Goal: Task Accomplishment & Management: Manage account settings

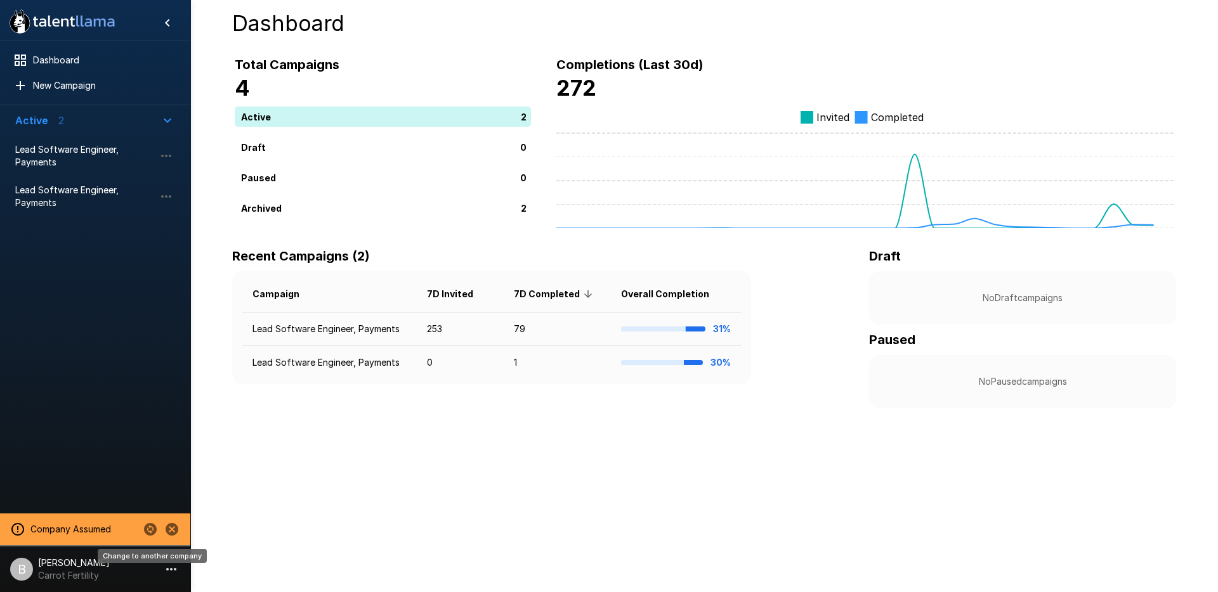
click at [155, 532] on icon "Change to another company" at bounding box center [150, 529] width 13 height 13
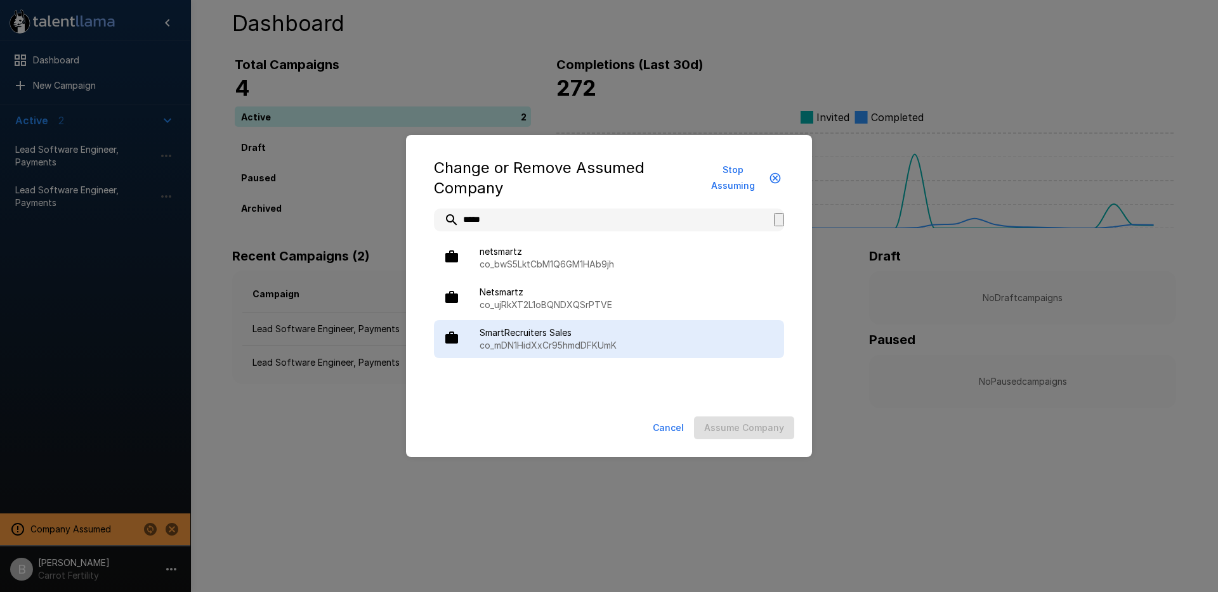
type input "*****"
click at [597, 333] on span "SmartRecruiters Sales" at bounding box center [627, 333] width 294 height 13
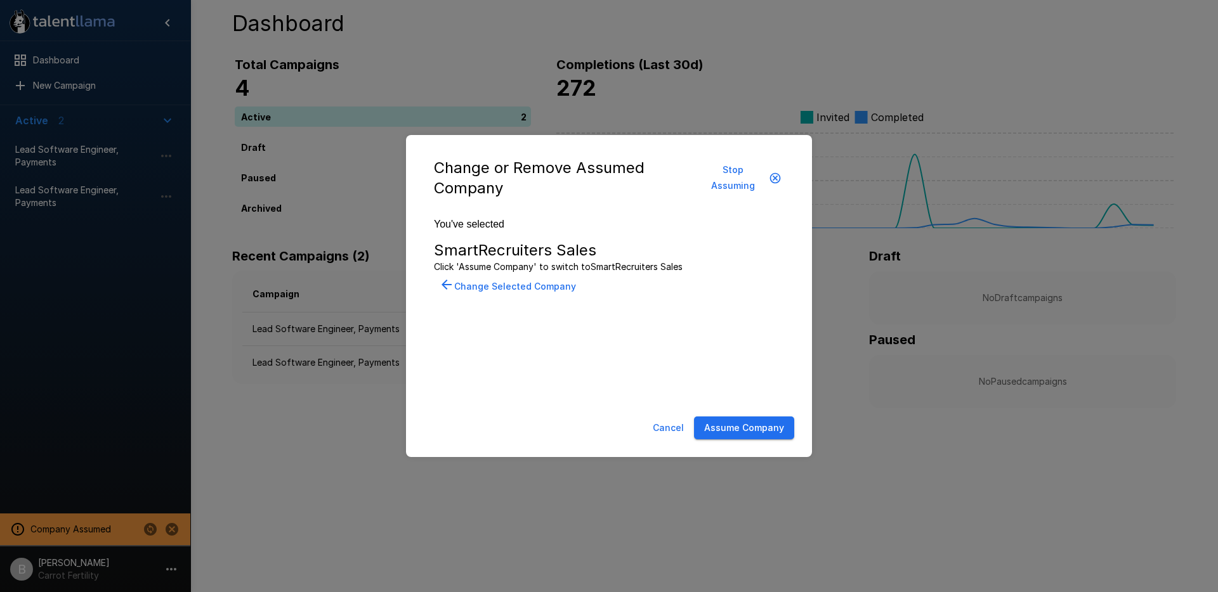
click at [728, 433] on button "Assume Company" at bounding box center [744, 428] width 100 height 23
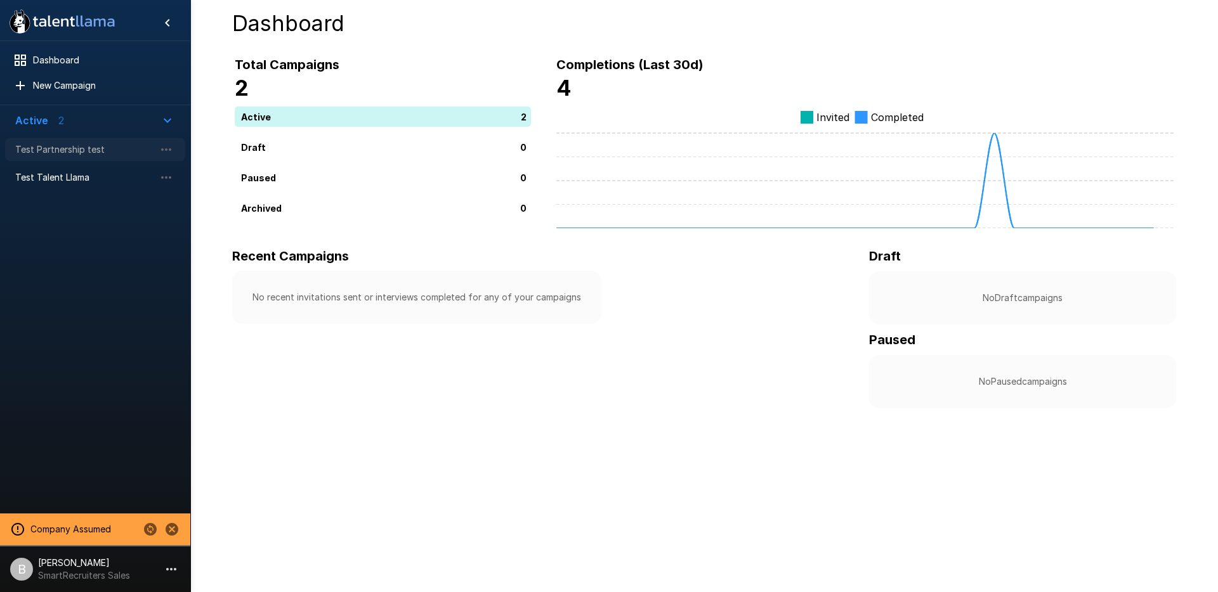
click at [91, 151] on span "Test Partnership test" at bounding box center [85, 149] width 140 height 13
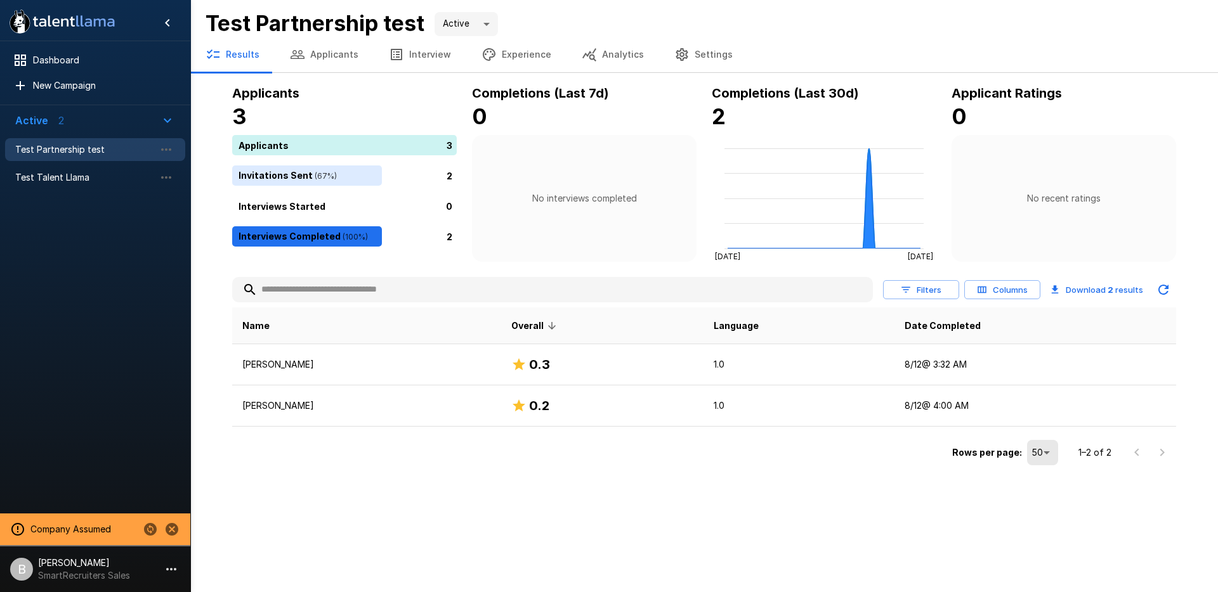
click at [330, 56] on button "Applicants" at bounding box center [324, 55] width 99 height 36
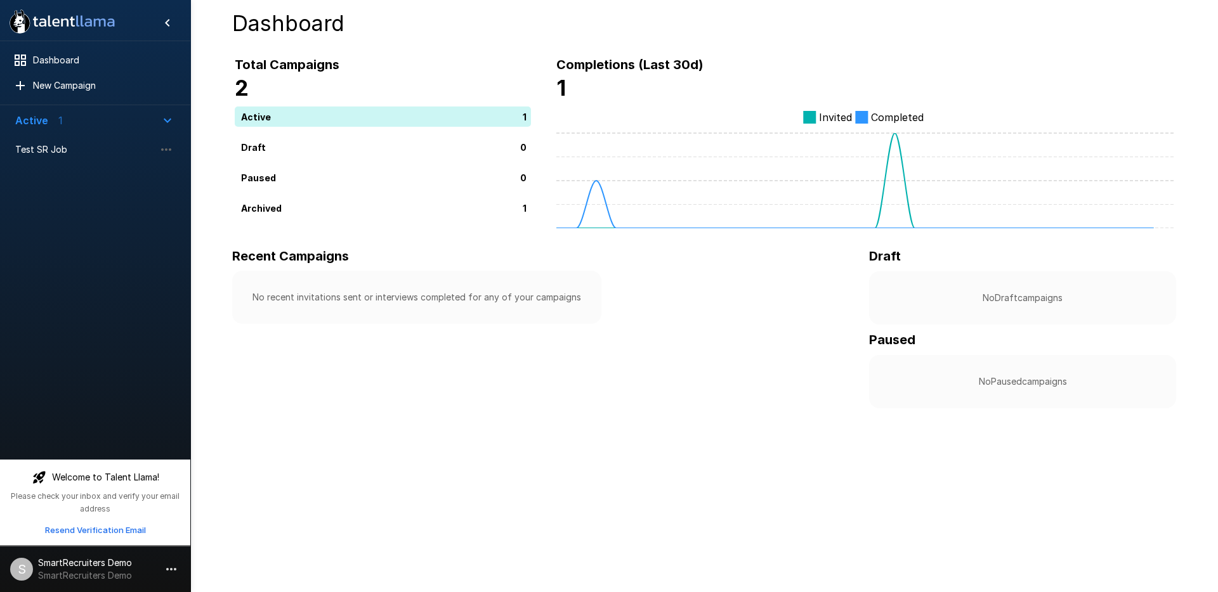
click at [76, 570] on p "SmartRecruiters Demo" at bounding box center [85, 576] width 94 height 13
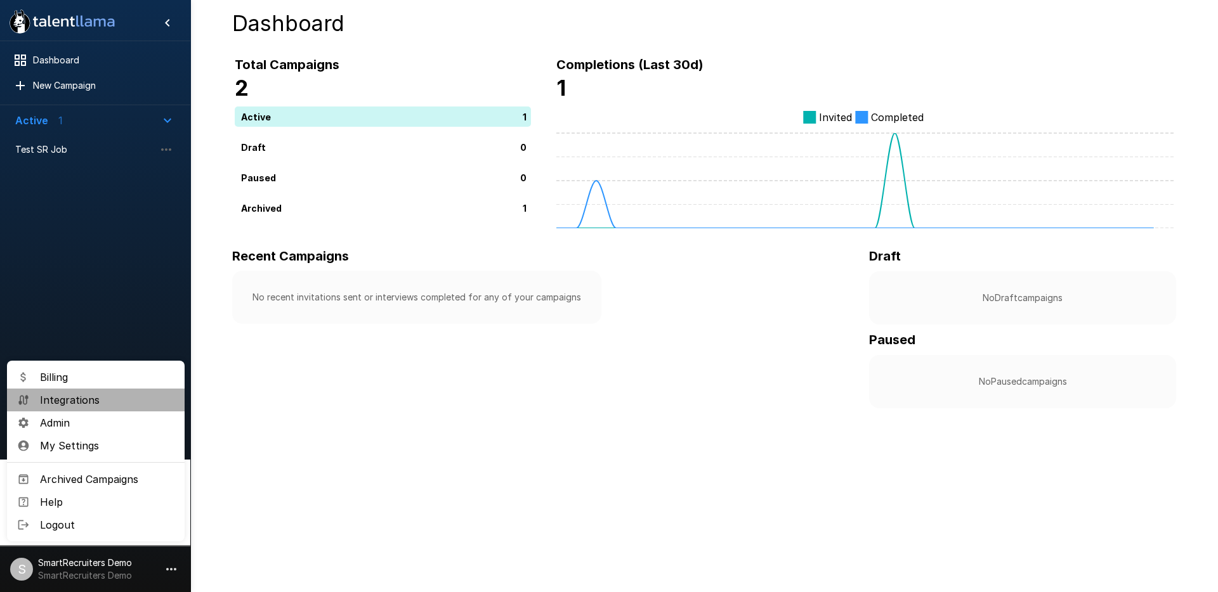
click at [89, 397] on span "Integrations" at bounding box center [107, 400] width 134 height 15
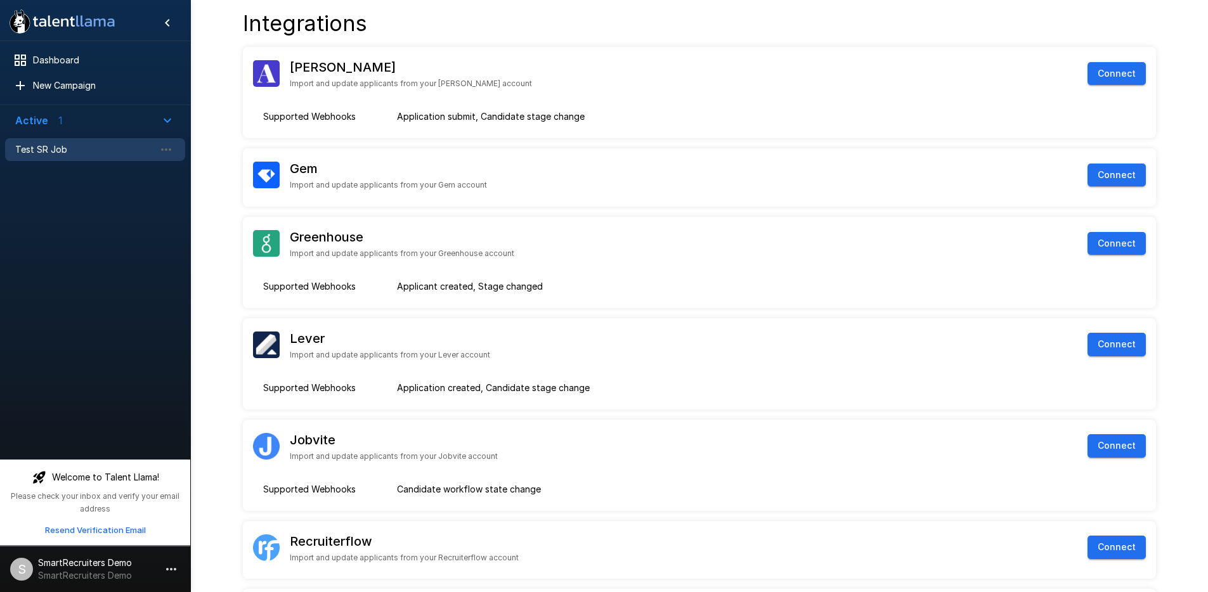
click at [49, 143] on span "Test SR Job" at bounding box center [85, 149] width 140 height 13
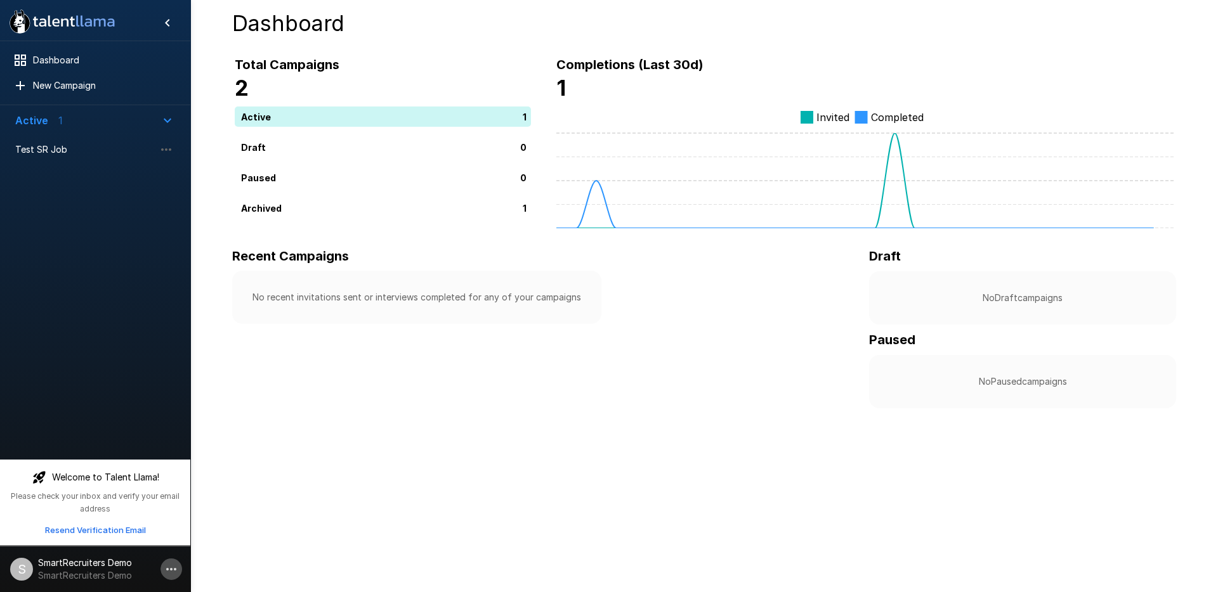
click at [175, 566] on icon "button" at bounding box center [171, 569] width 15 height 15
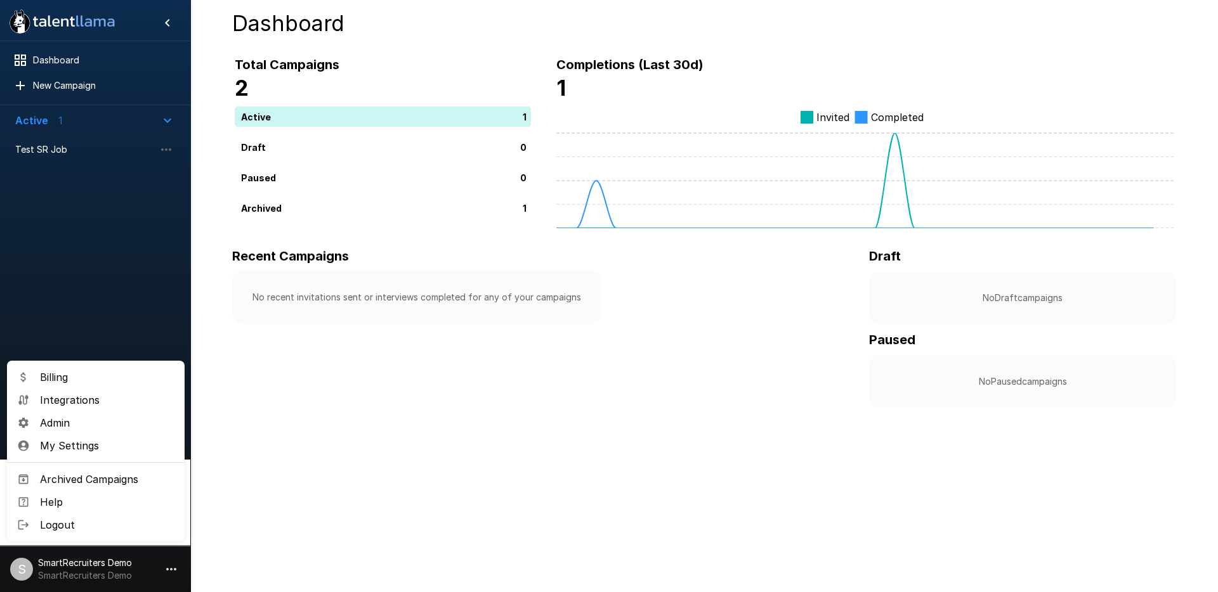
click at [95, 525] on span "Logout" at bounding box center [107, 525] width 134 height 15
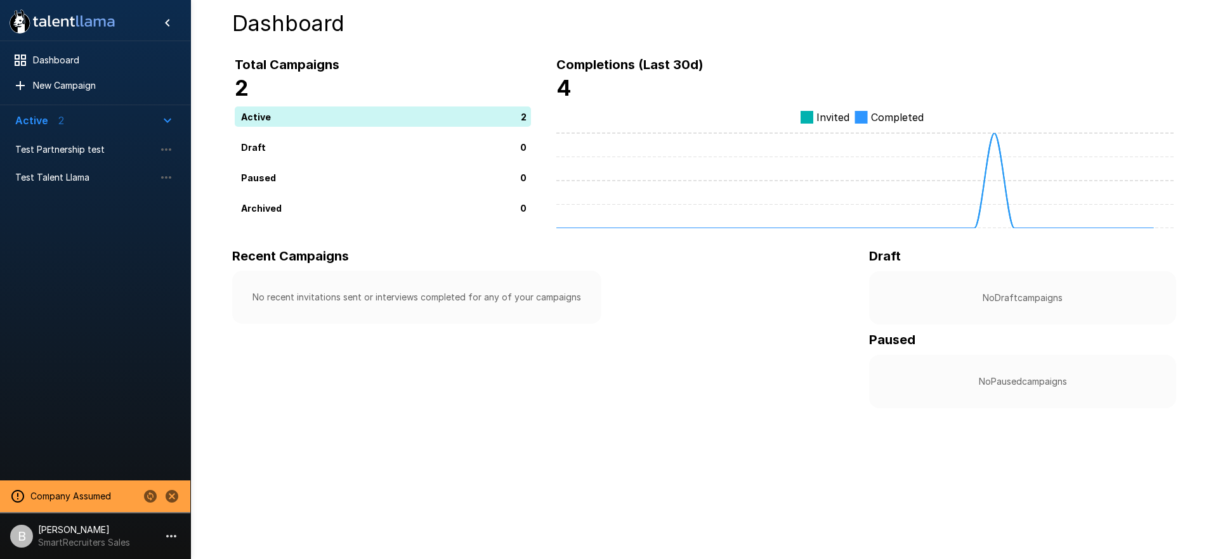
click at [181, 529] on li "B [PERSON_NAME] SmartRecruiters Sales" at bounding box center [95, 534] width 190 height 41
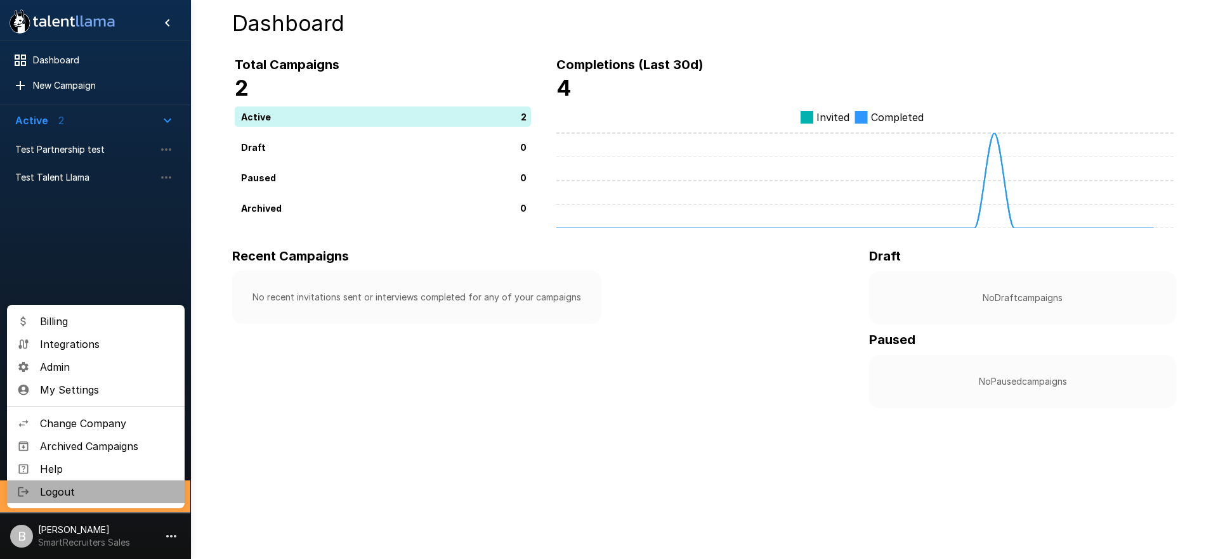
click at [94, 488] on span "Logout" at bounding box center [107, 492] width 134 height 15
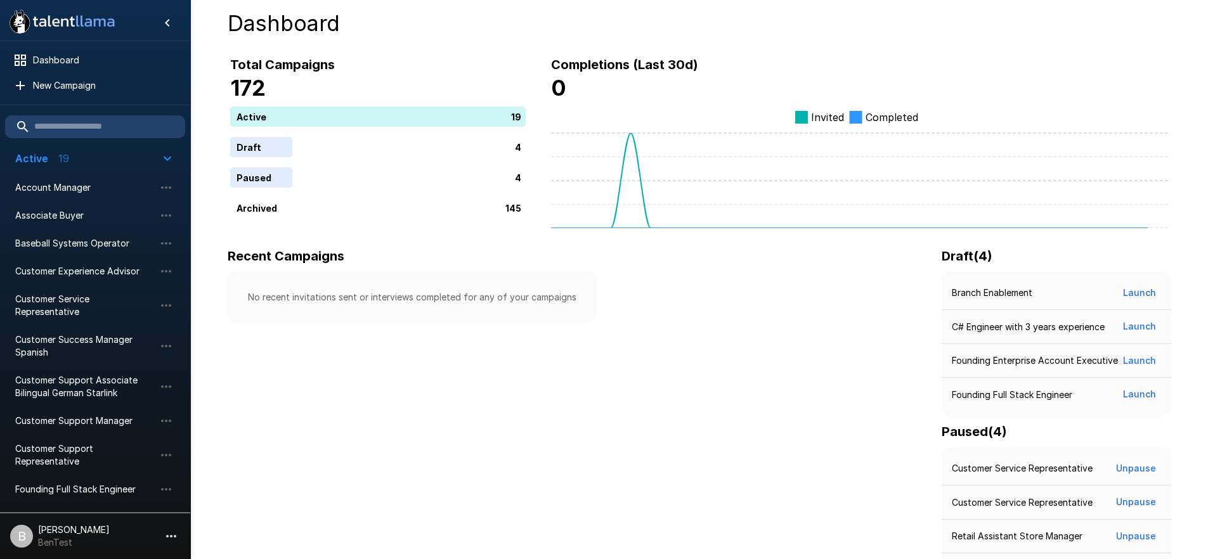
click at [38, 537] on p "BenTest" at bounding box center [74, 543] width 72 height 13
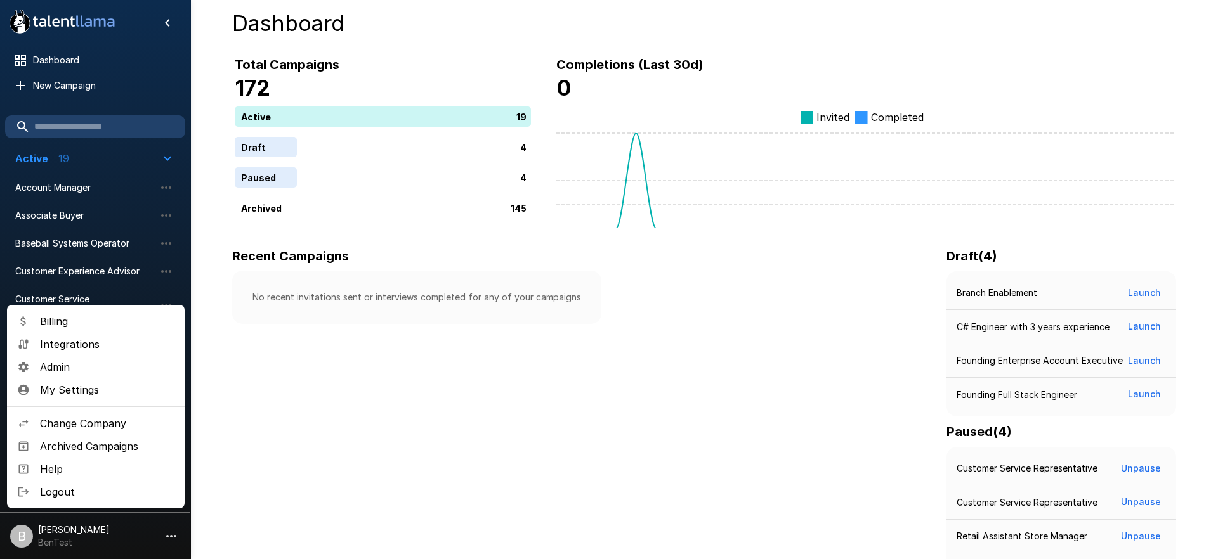
click at [103, 421] on span "Change Company" at bounding box center [107, 423] width 134 height 15
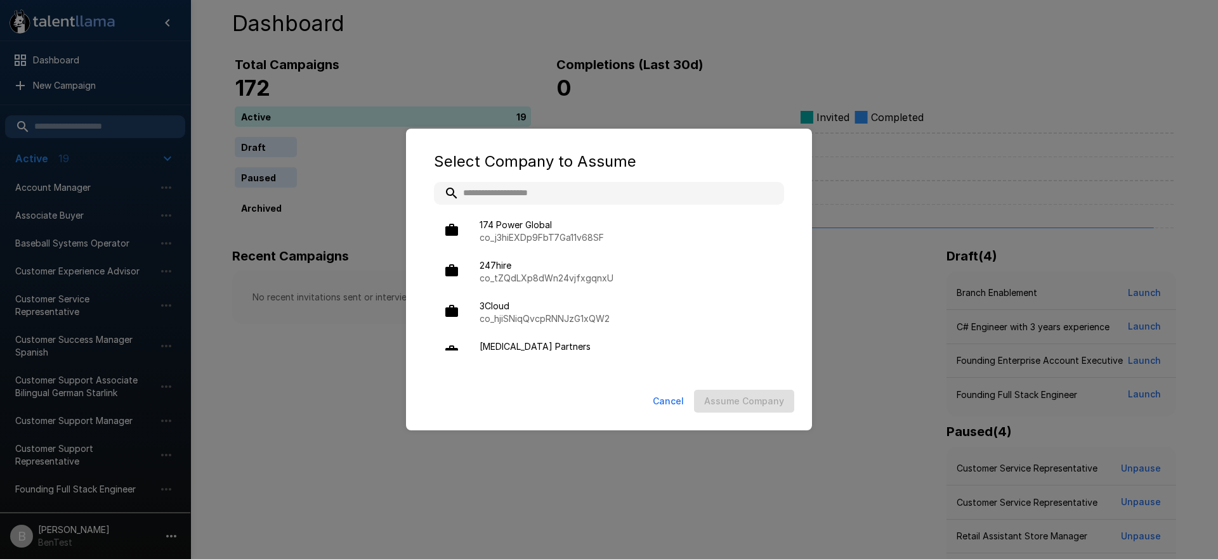
type input "*"
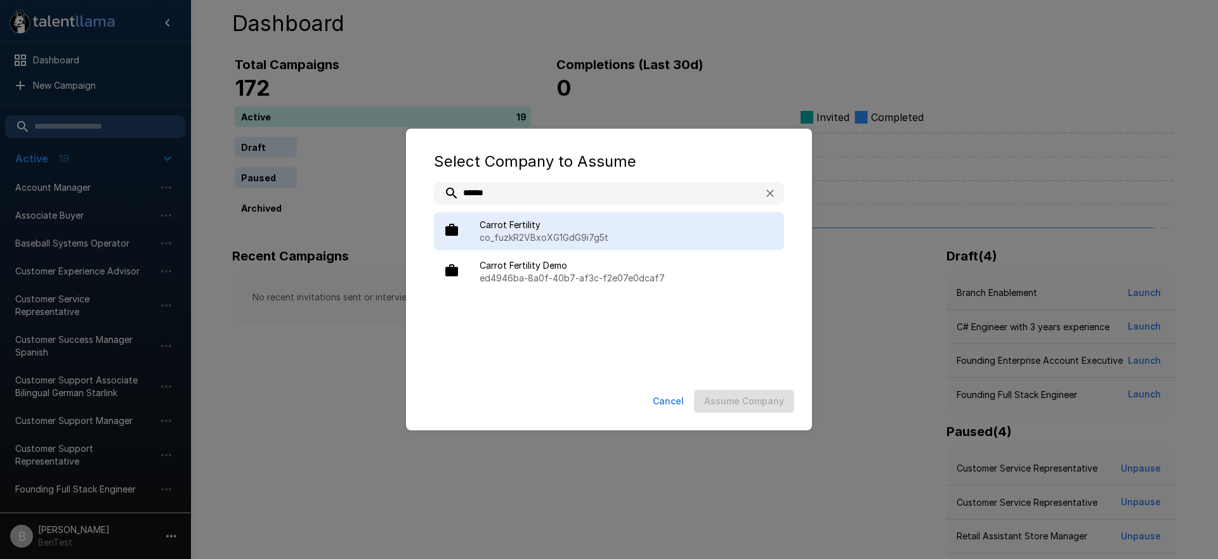
type input "******"
click at [551, 227] on span "Carrot Fertility" at bounding box center [627, 225] width 294 height 13
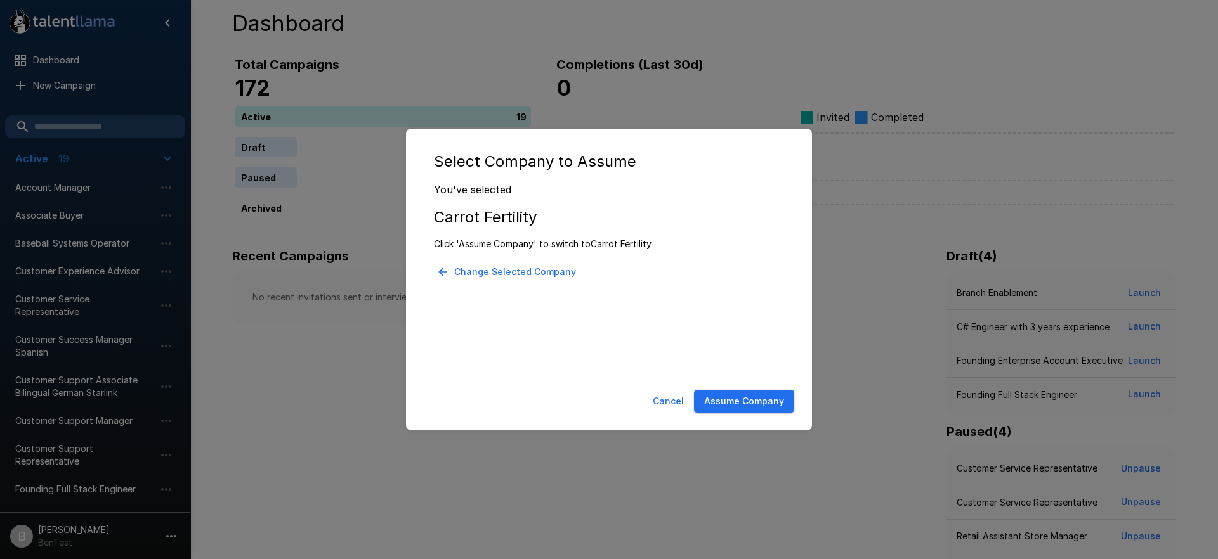
click at [721, 396] on button "Assume Company" at bounding box center [744, 401] width 100 height 23
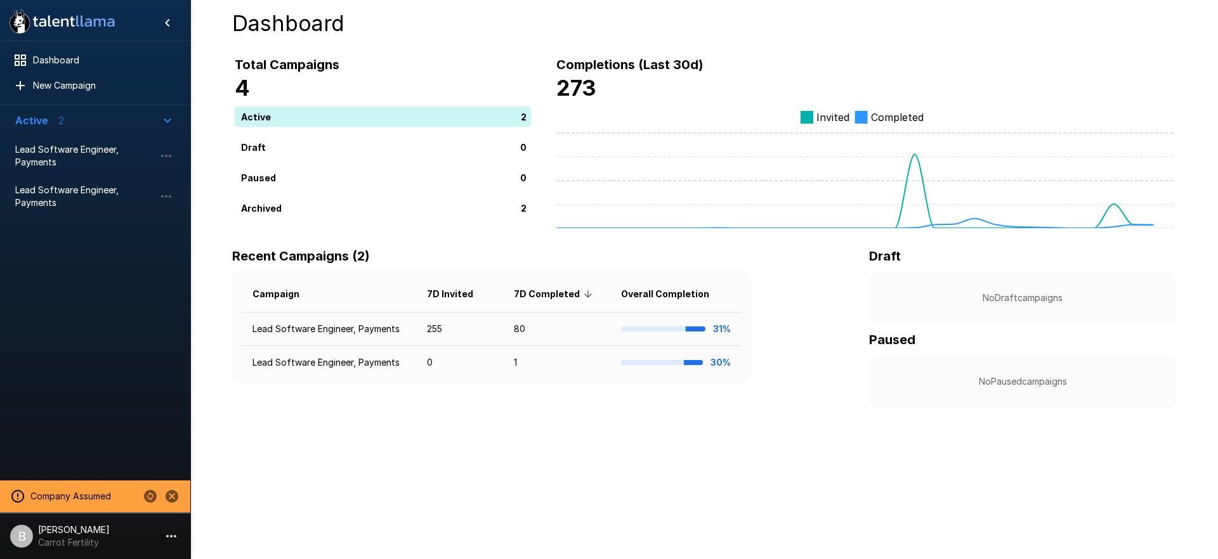
click at [117, 235] on div at bounding box center [95, 349] width 190 height 254
click at [74, 88] on span "New Campaign" at bounding box center [104, 85] width 142 height 13
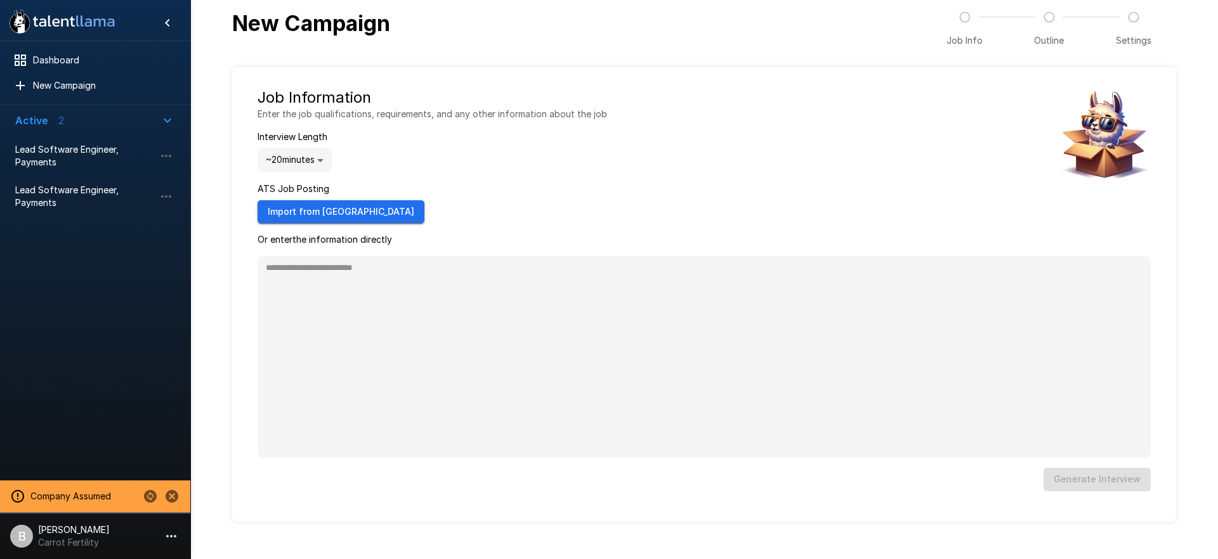
click at [336, 211] on button "Import from Greenhouse" at bounding box center [341, 211] width 167 height 23
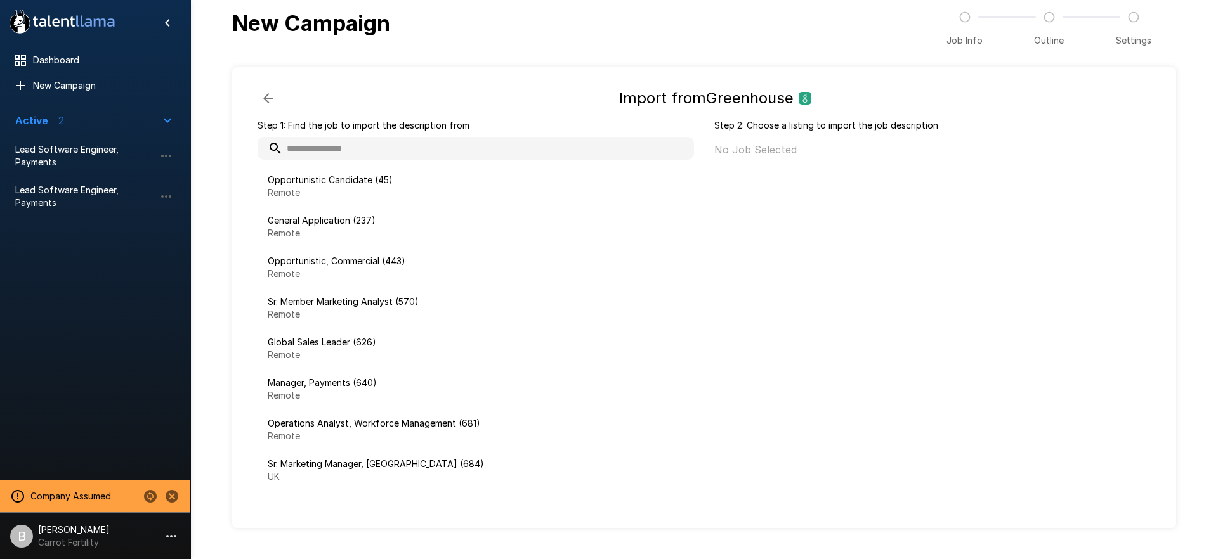
click at [357, 148] on input "text" at bounding box center [476, 148] width 436 height 23
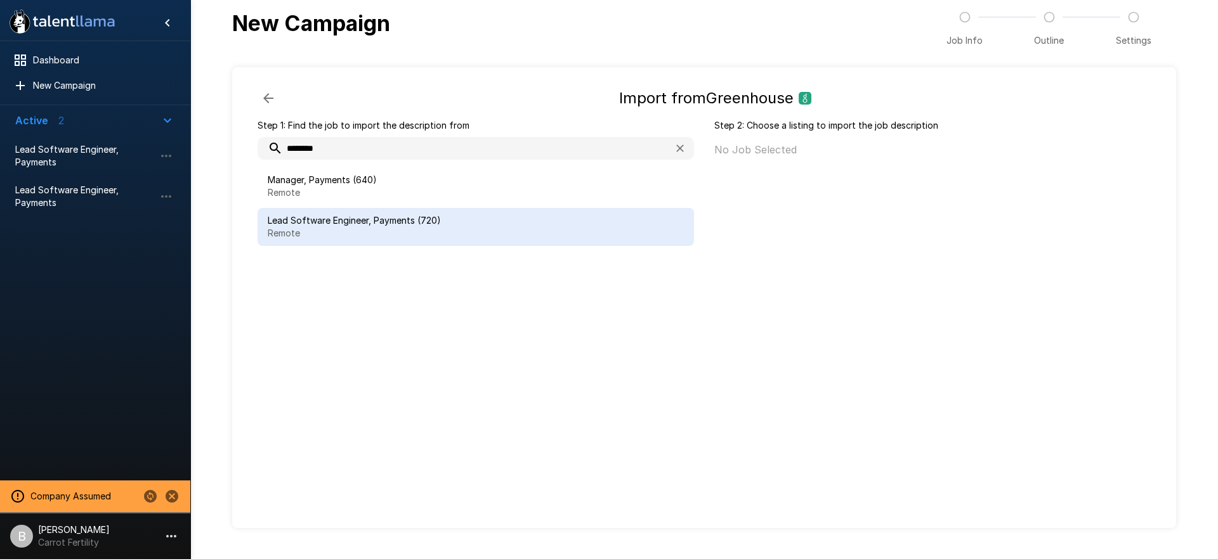
type input "********"
click at [402, 240] on div "Lead Software Engineer, Payments (720) Remote" at bounding box center [476, 227] width 436 height 38
click at [73, 336] on div at bounding box center [95, 349] width 190 height 254
click at [270, 91] on icon "button" at bounding box center [268, 98] width 15 height 15
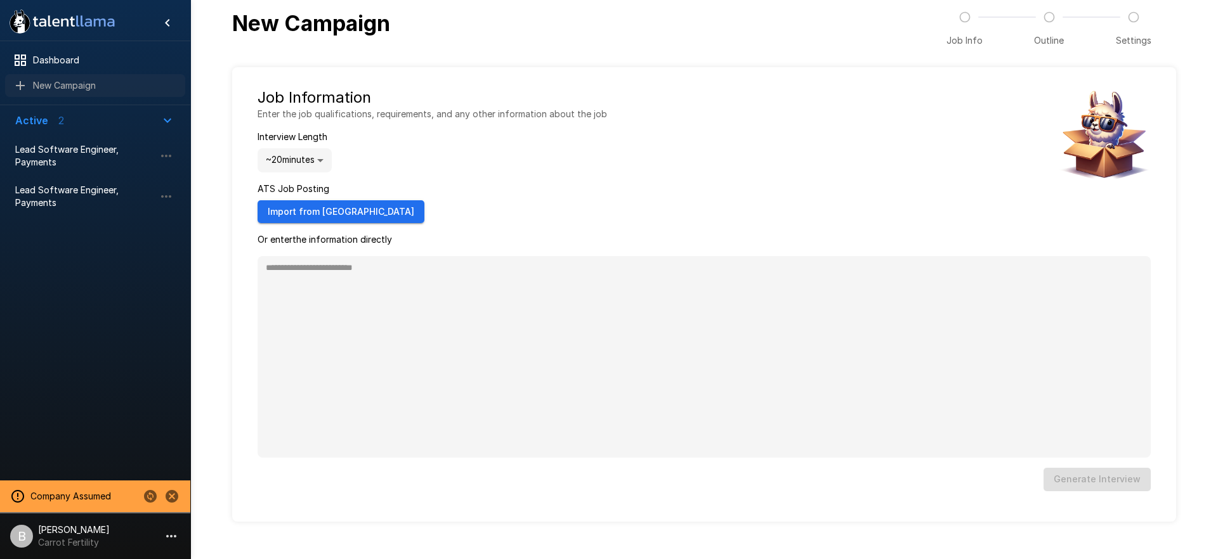
click at [70, 85] on span "New Campaign" at bounding box center [104, 85] width 142 height 13
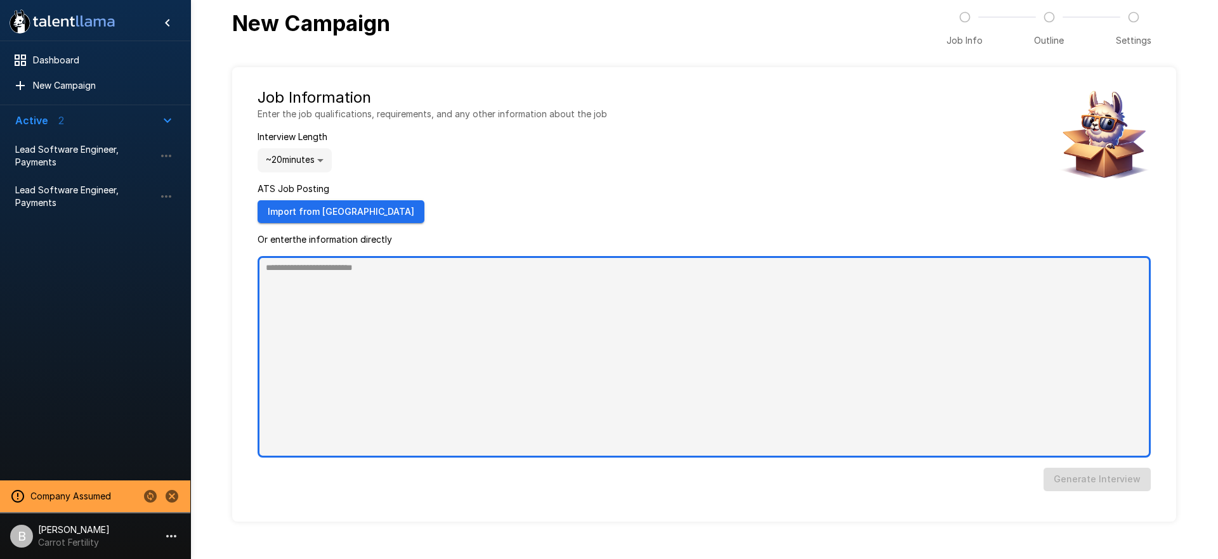
click at [442, 355] on textarea at bounding box center [704, 357] width 893 height 202
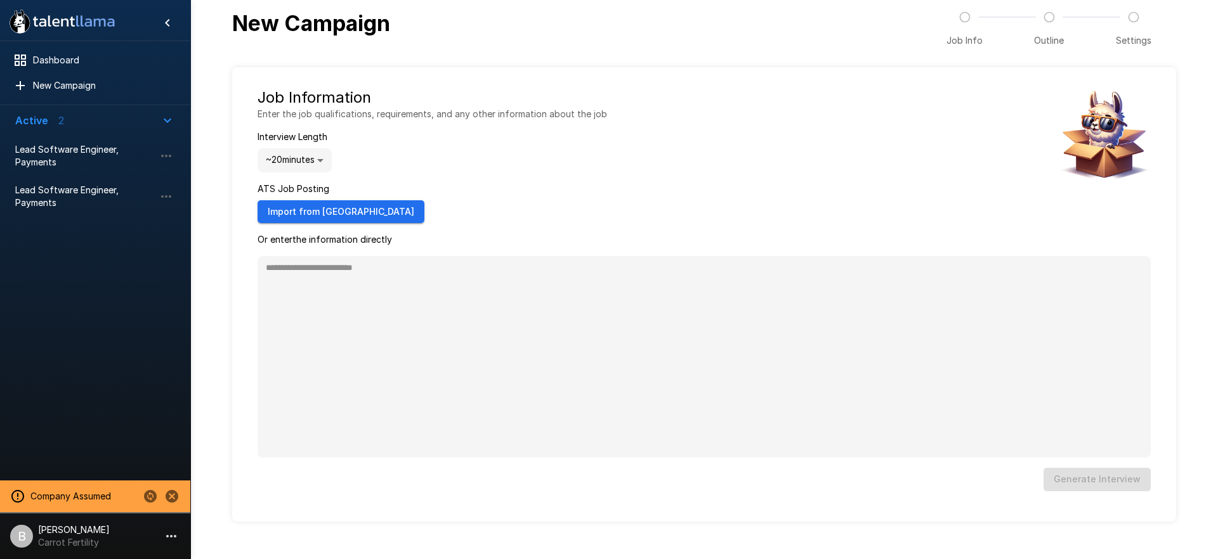
type textarea "*"
click at [75, 331] on div at bounding box center [95, 349] width 190 height 254
click at [92, 193] on span "Lead Software Engineer, Payments" at bounding box center [85, 196] width 140 height 25
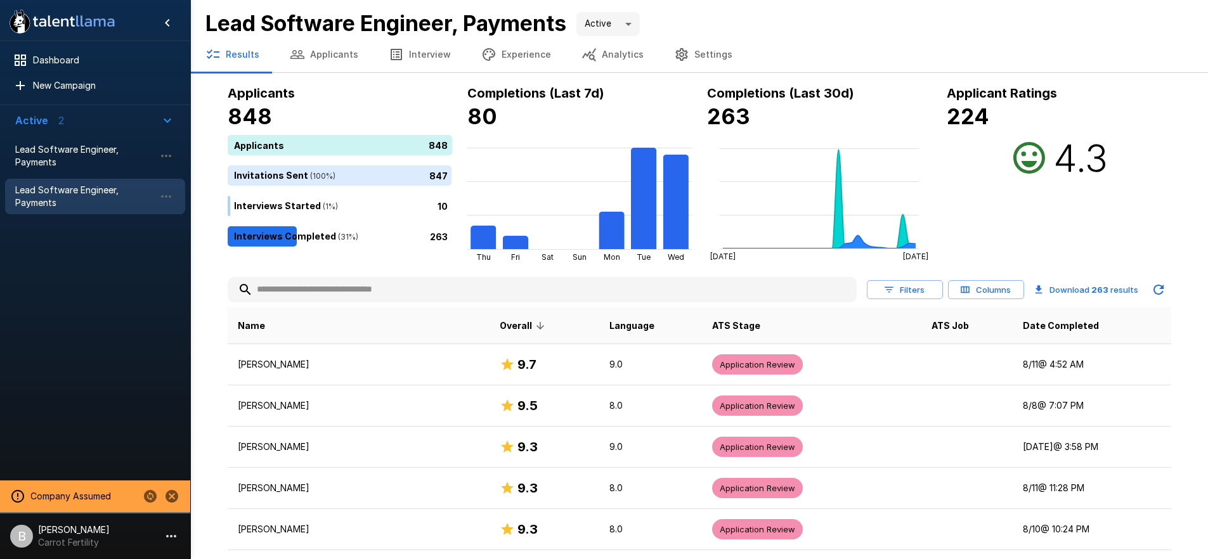
click at [337, 54] on button "Applicants" at bounding box center [324, 55] width 99 height 36
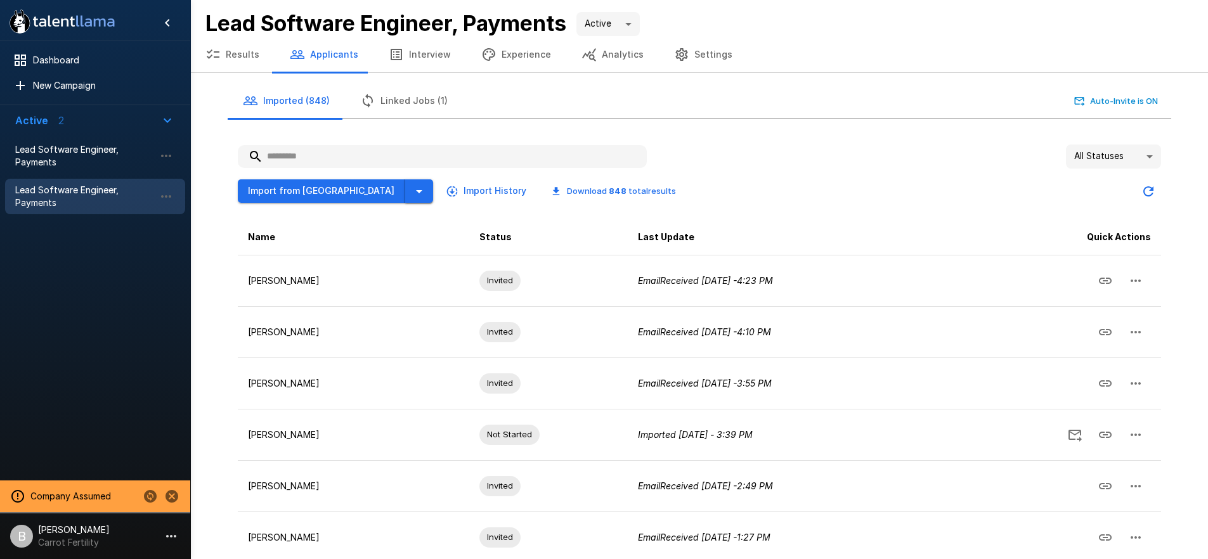
click at [412, 190] on icon "button" at bounding box center [419, 191] width 15 height 15
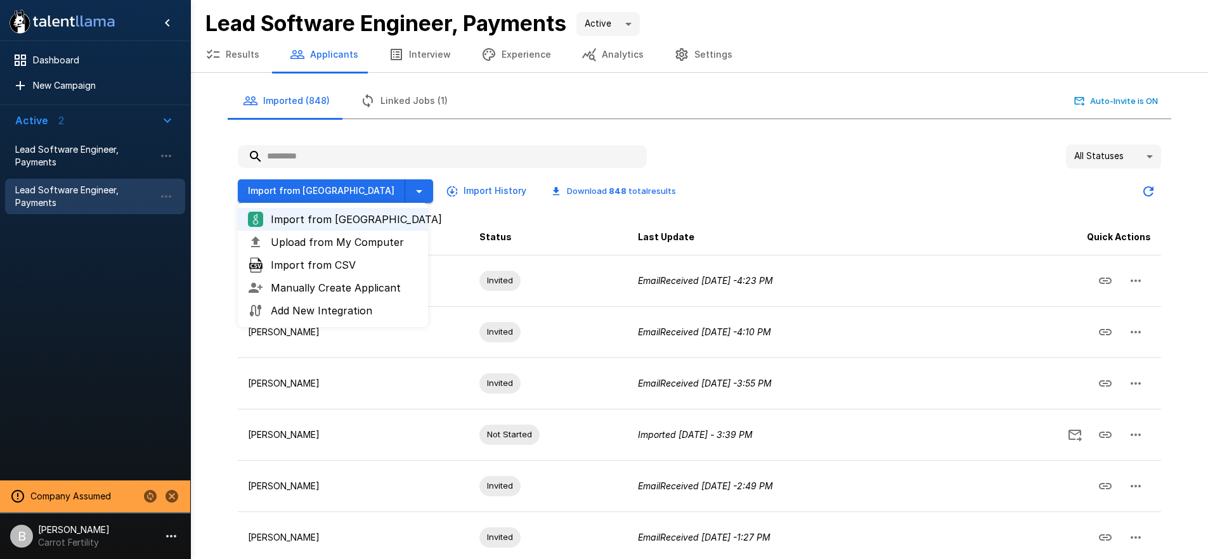
click at [317, 219] on span "Import from Greenhouse" at bounding box center [344, 219] width 147 height 15
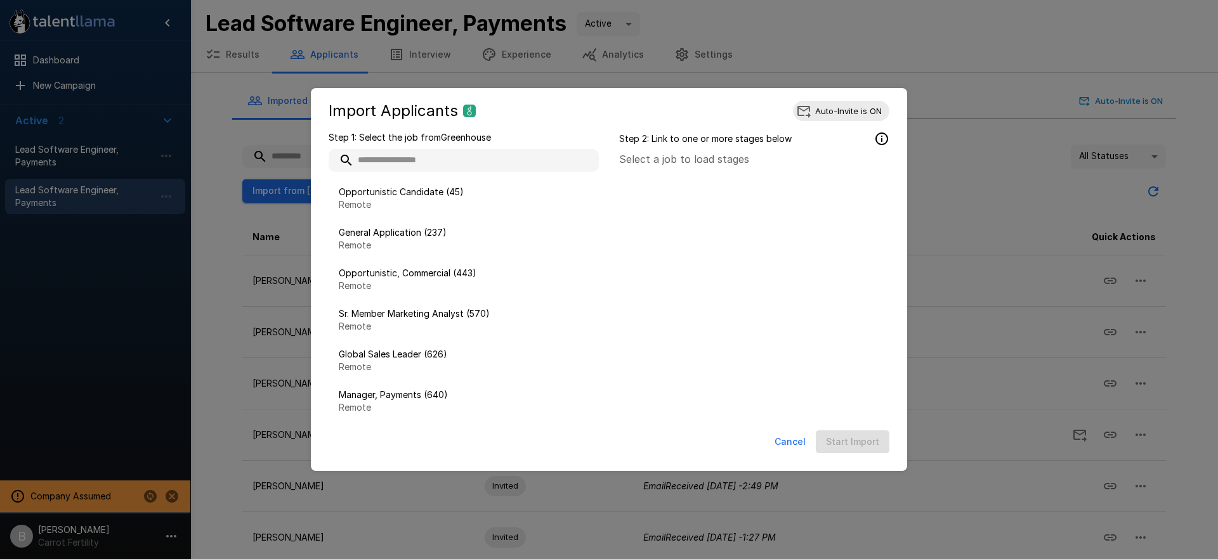
click at [415, 167] on input "text" at bounding box center [464, 160] width 270 height 23
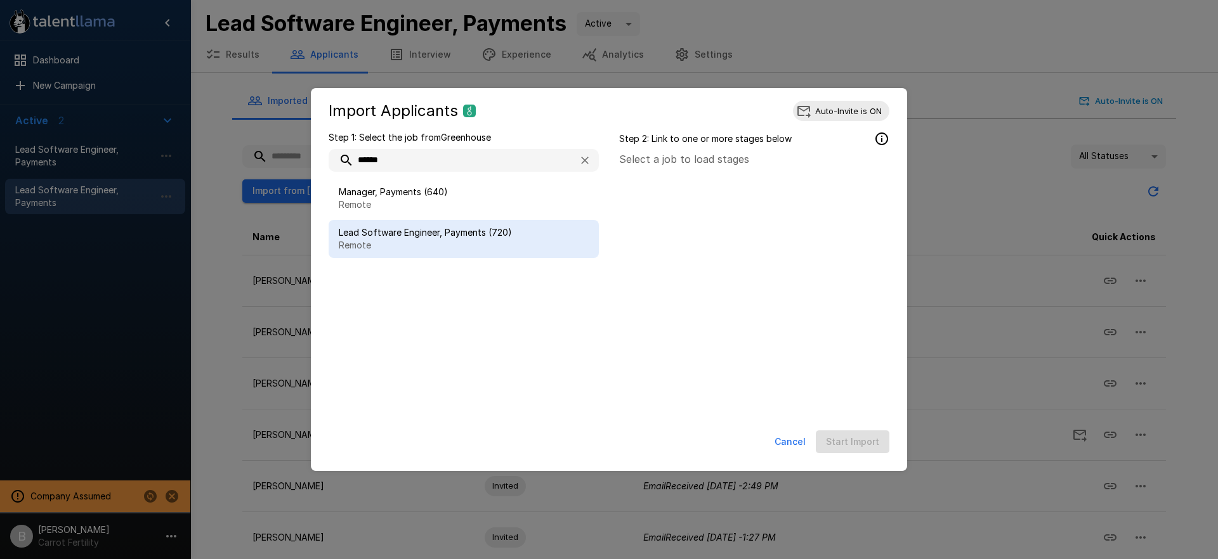
type input "******"
click at [398, 245] on p "Remote" at bounding box center [464, 245] width 250 height 13
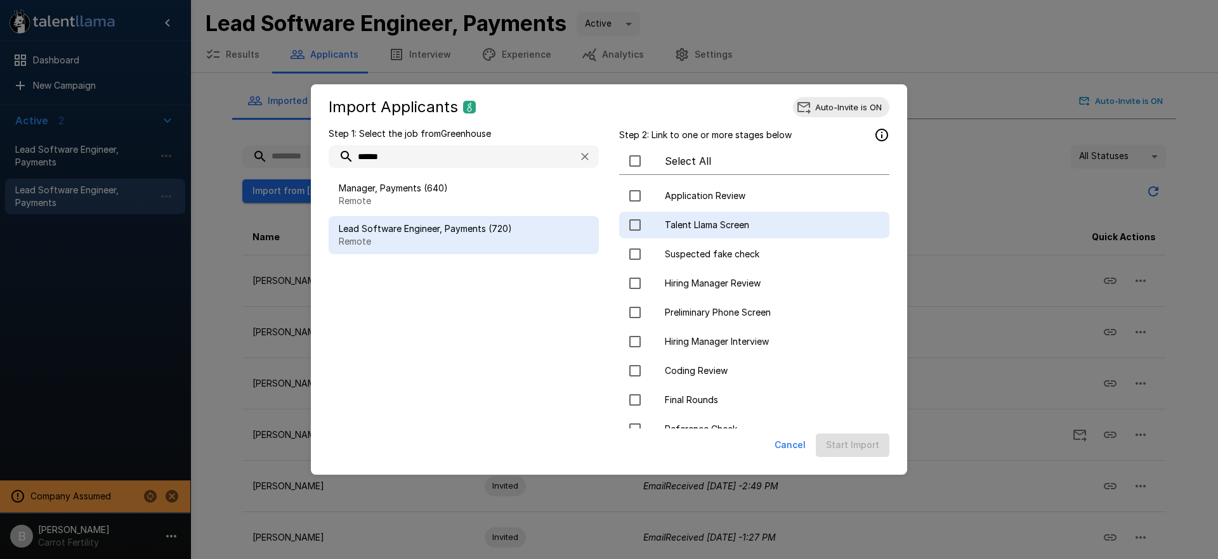
click at [655, 232] on div at bounding box center [647, 225] width 36 height 27
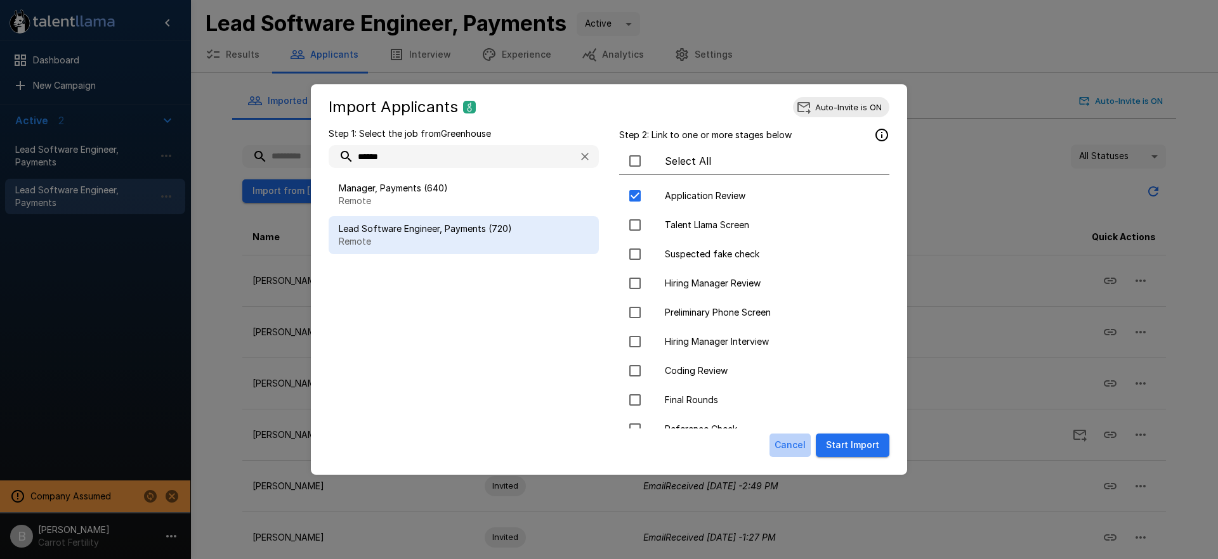
click at [785, 444] on button "Cancel" at bounding box center [789, 445] width 41 height 23
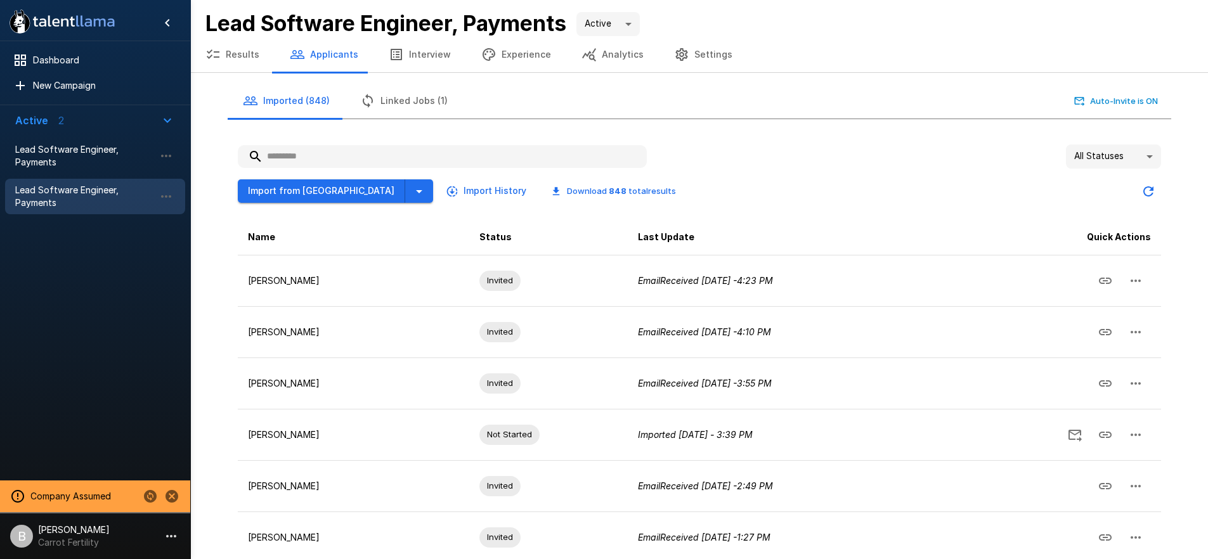
click at [107, 282] on div at bounding box center [95, 349] width 190 height 254
click at [150, 501] on icon "Change to another company" at bounding box center [150, 496] width 13 height 13
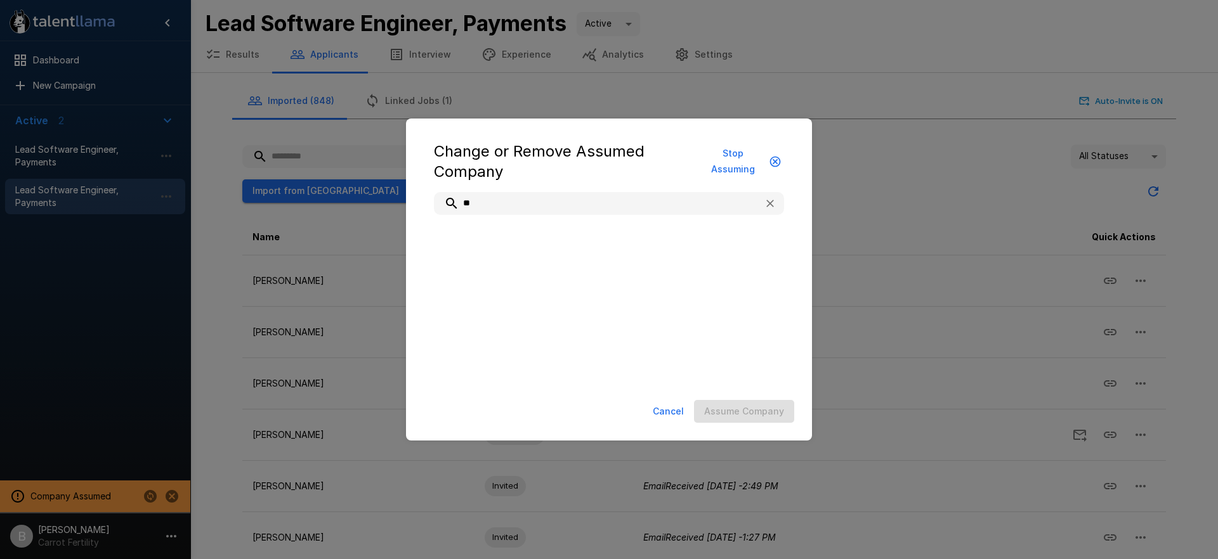
type input "*"
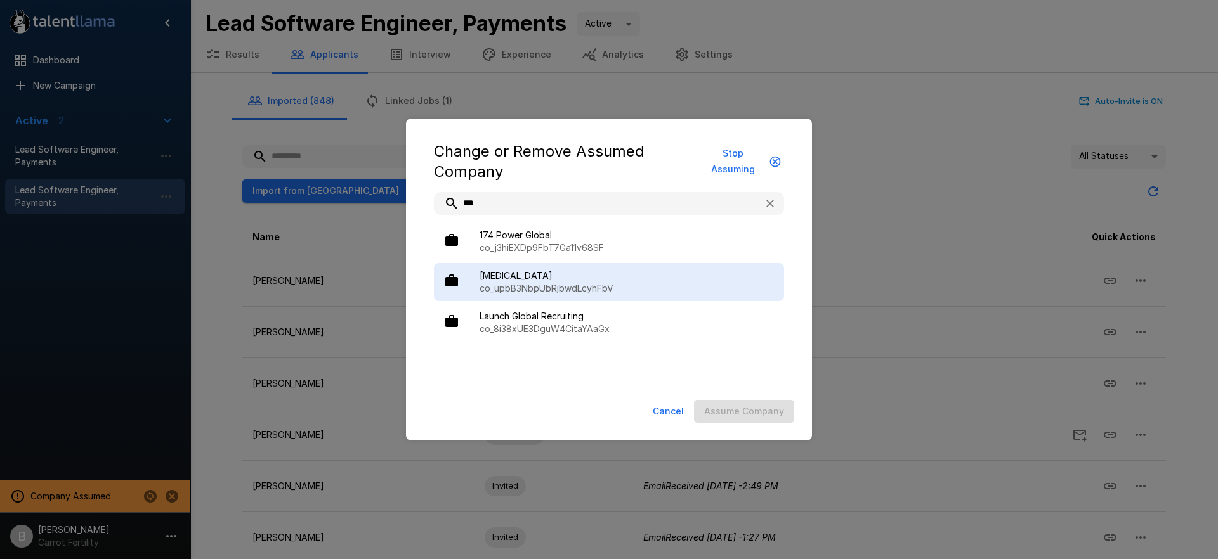
type input "***"
click at [527, 295] on div "BAL co_upbB3NbpUbRjbwdLcyhFbV" at bounding box center [609, 282] width 350 height 38
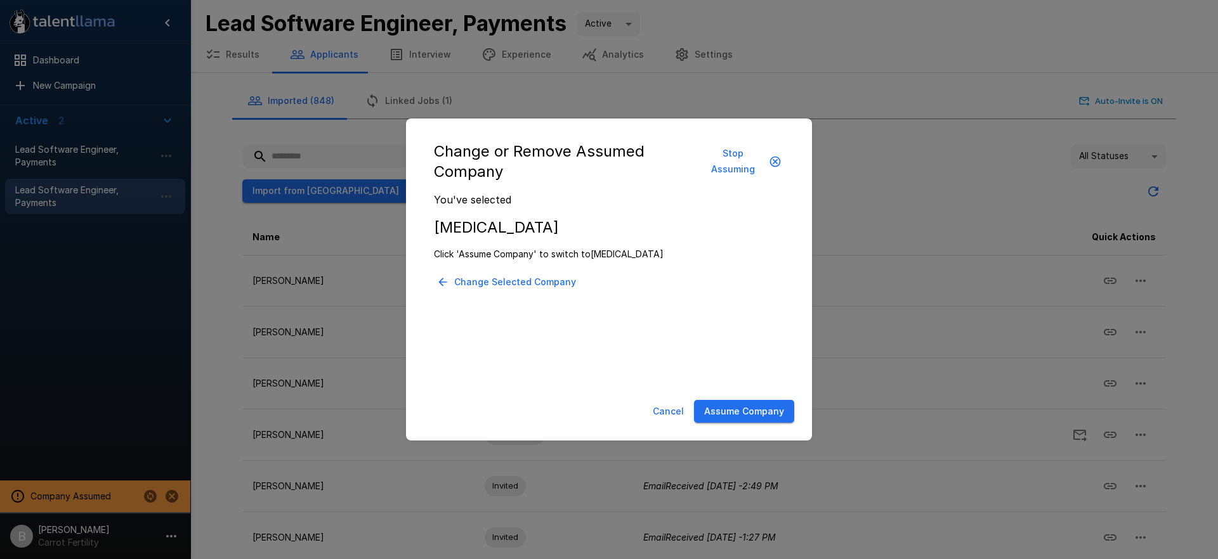
click at [724, 409] on button "Assume Company" at bounding box center [744, 411] width 100 height 23
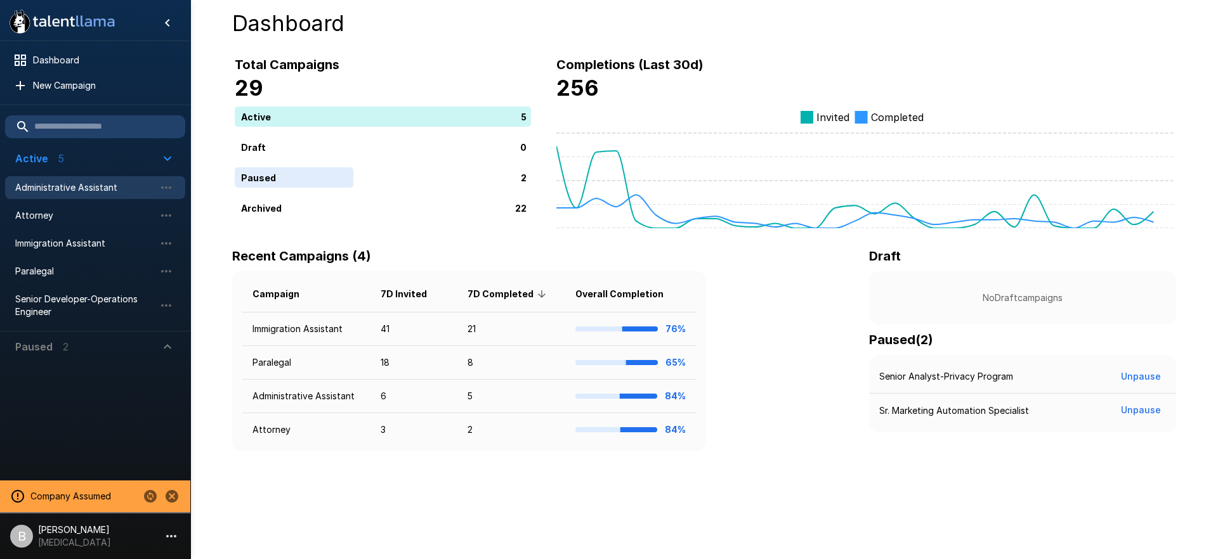
click at [80, 186] on span "Administrative Assistant" at bounding box center [85, 187] width 140 height 13
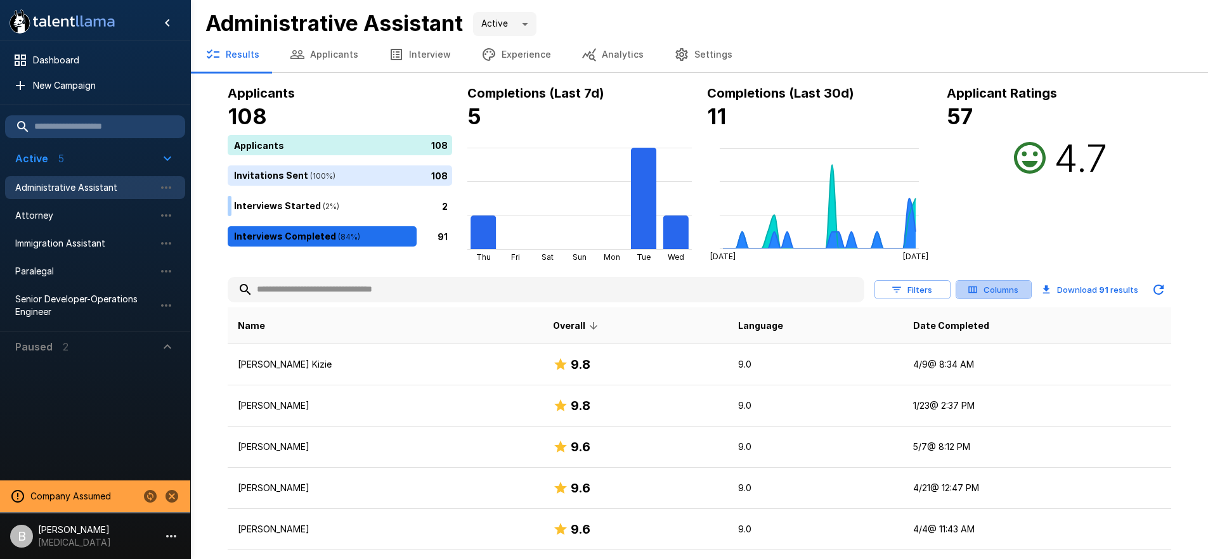
click at [996, 284] on button "Columns" at bounding box center [994, 290] width 76 height 20
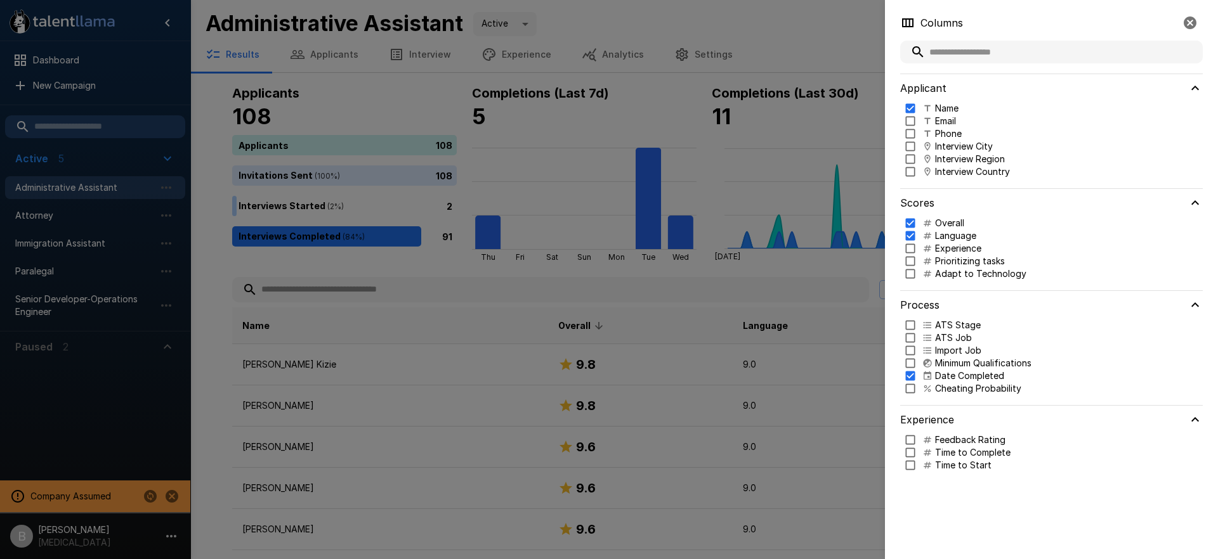
click at [937, 336] on p "ATS Job" at bounding box center [953, 338] width 37 height 13
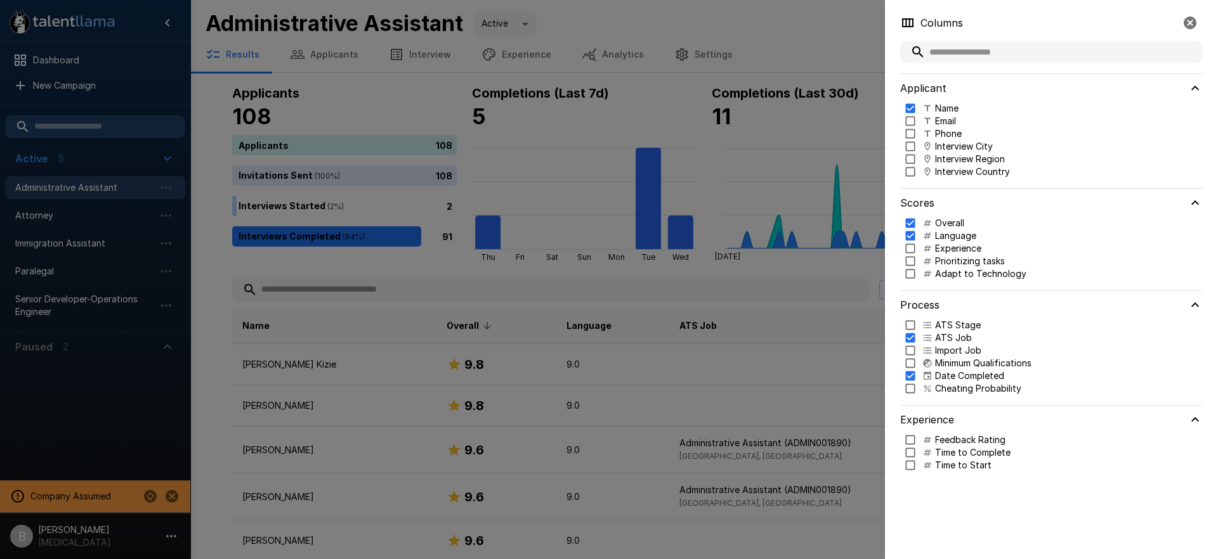
click at [929, 325] on icon at bounding box center [928, 325] width 8 height 6
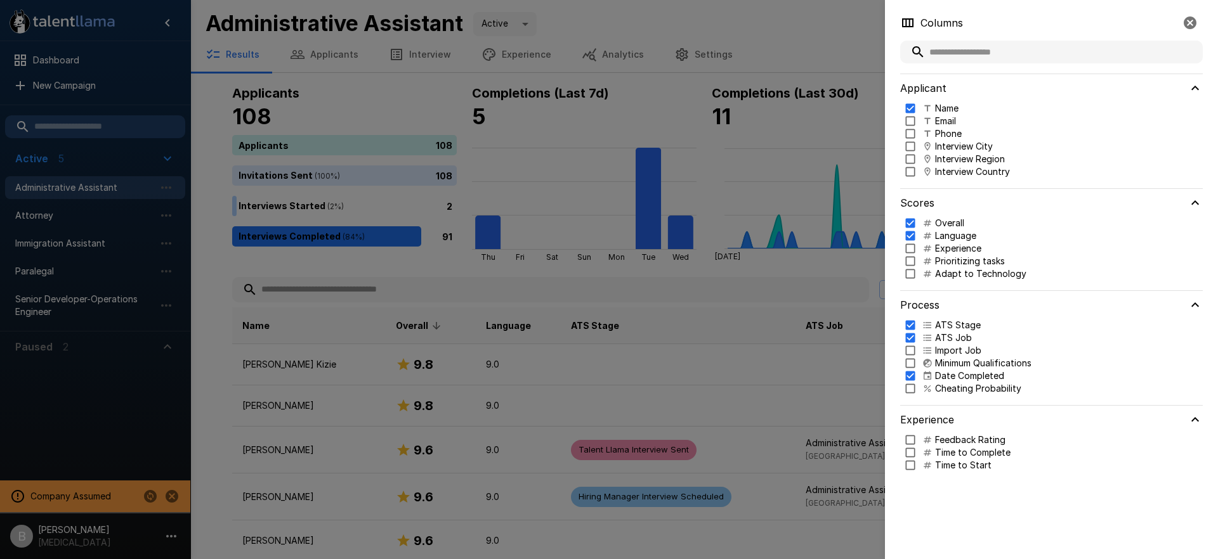
click at [615, 291] on div at bounding box center [609, 279] width 1218 height 559
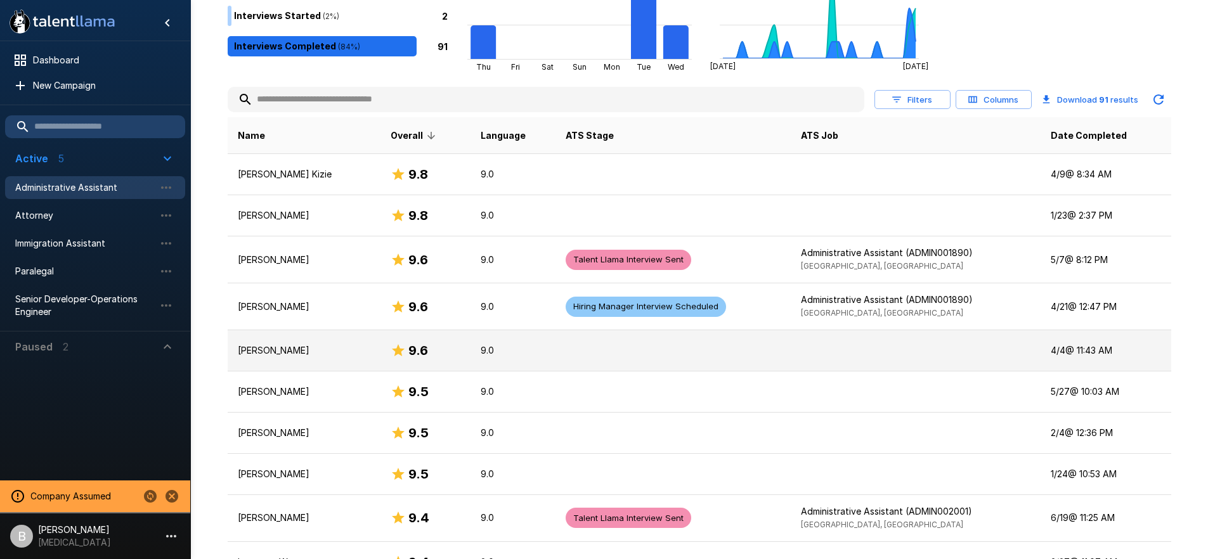
scroll to position [200, 0]
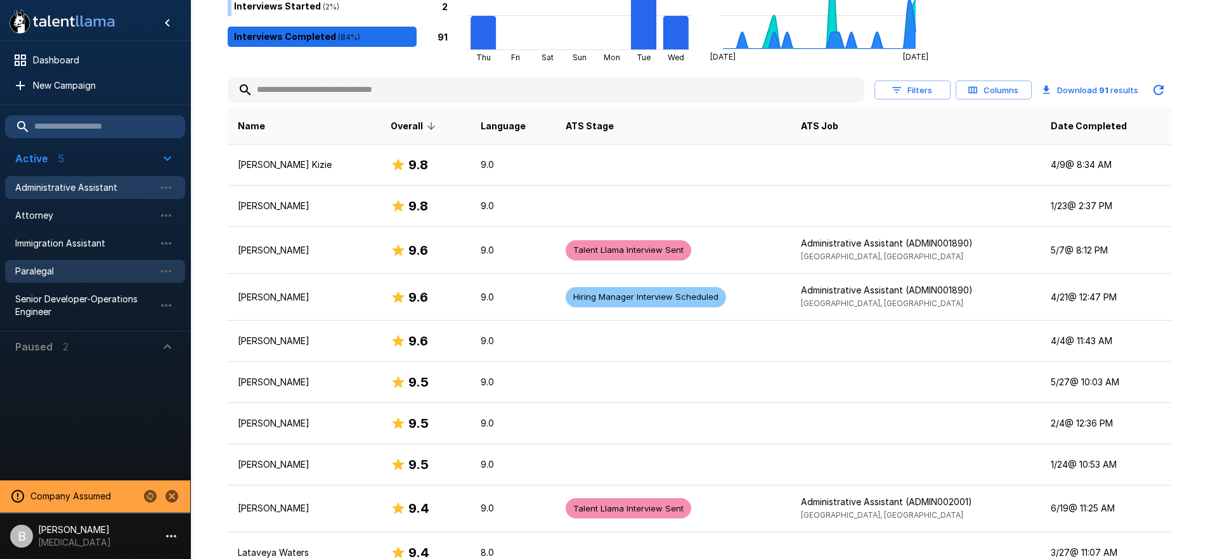
click at [65, 270] on span "Paralegal" at bounding box center [85, 271] width 140 height 13
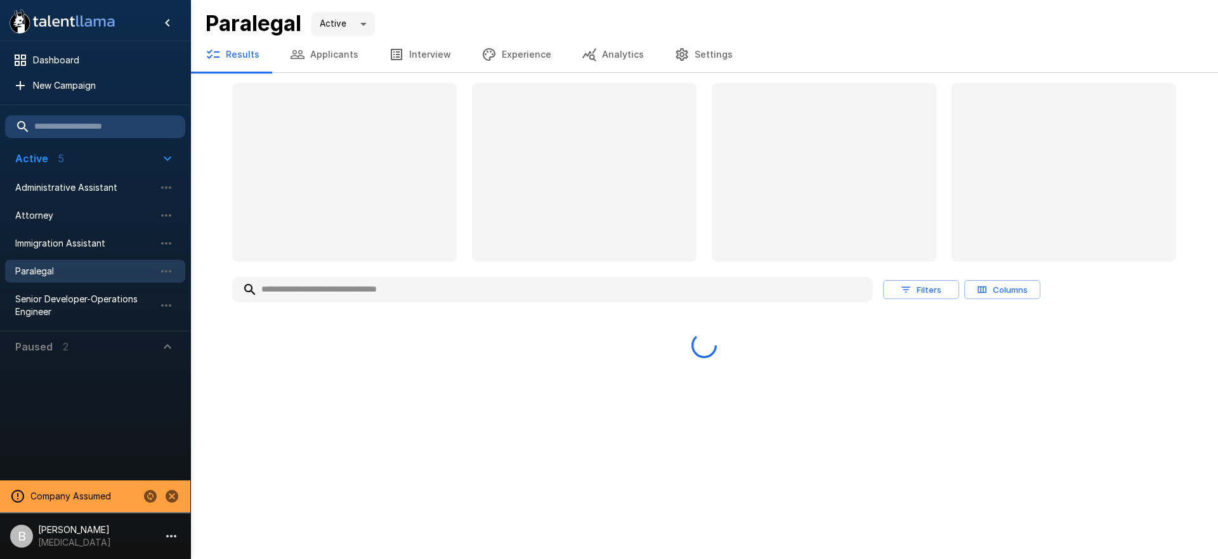
click at [616, 58] on button "Analytics" at bounding box center [612, 55] width 93 height 36
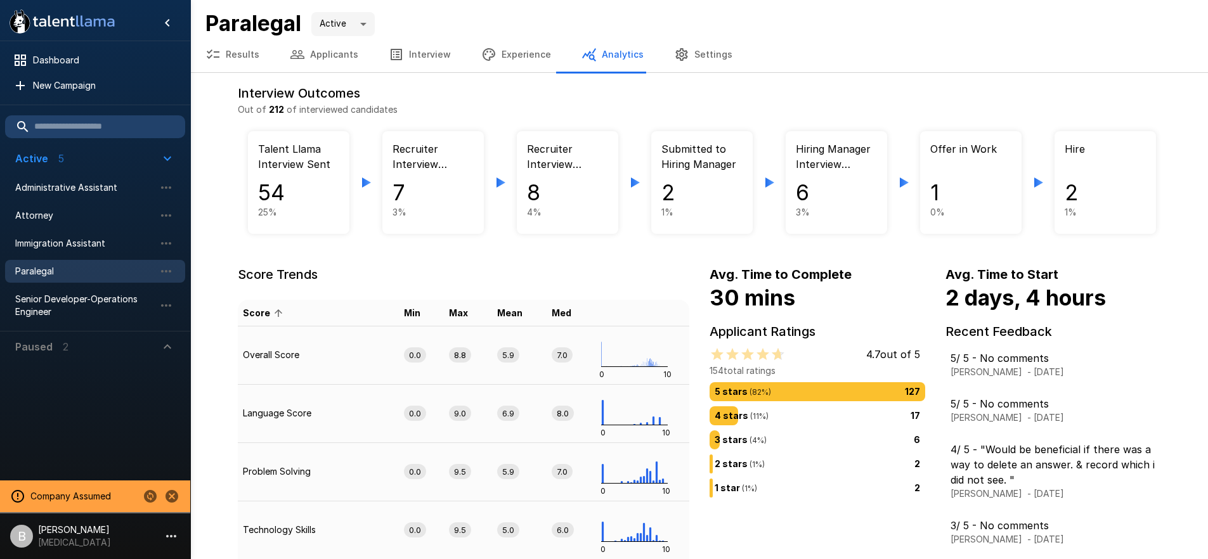
click at [330, 200] on h4 "54" at bounding box center [298, 193] width 81 height 27
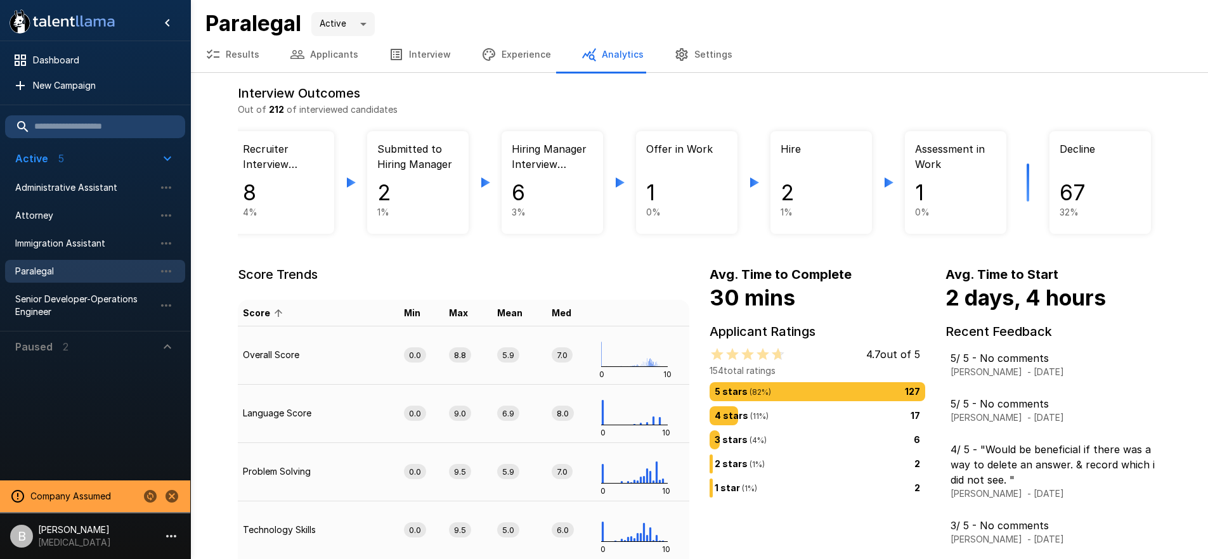
click at [245, 52] on button "Results" at bounding box center [232, 55] width 84 height 36
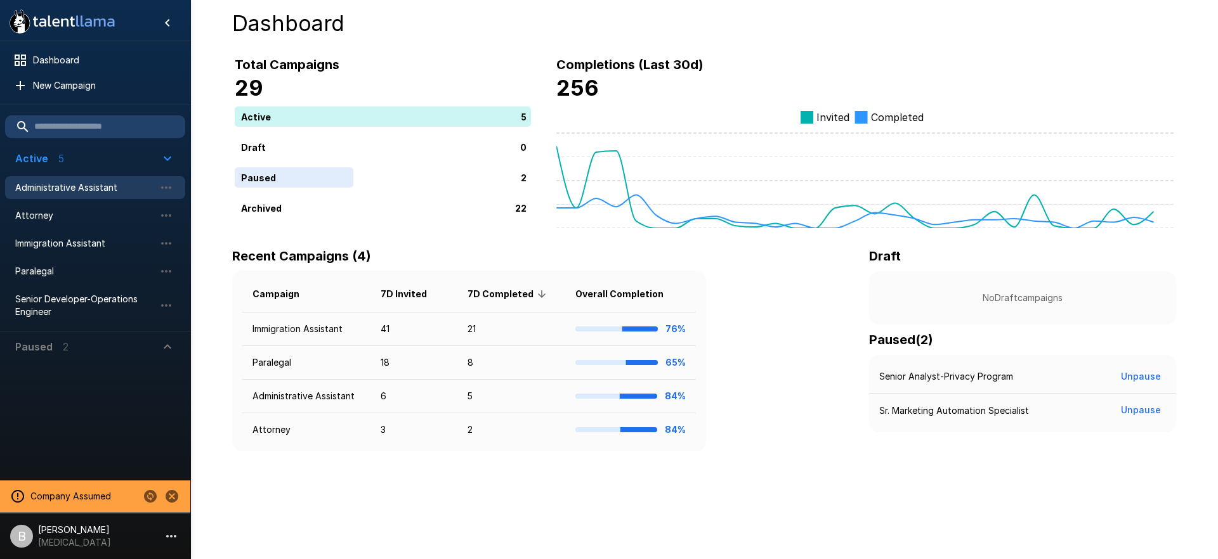
click at [74, 186] on span "Administrative Assistant" at bounding box center [85, 187] width 140 height 13
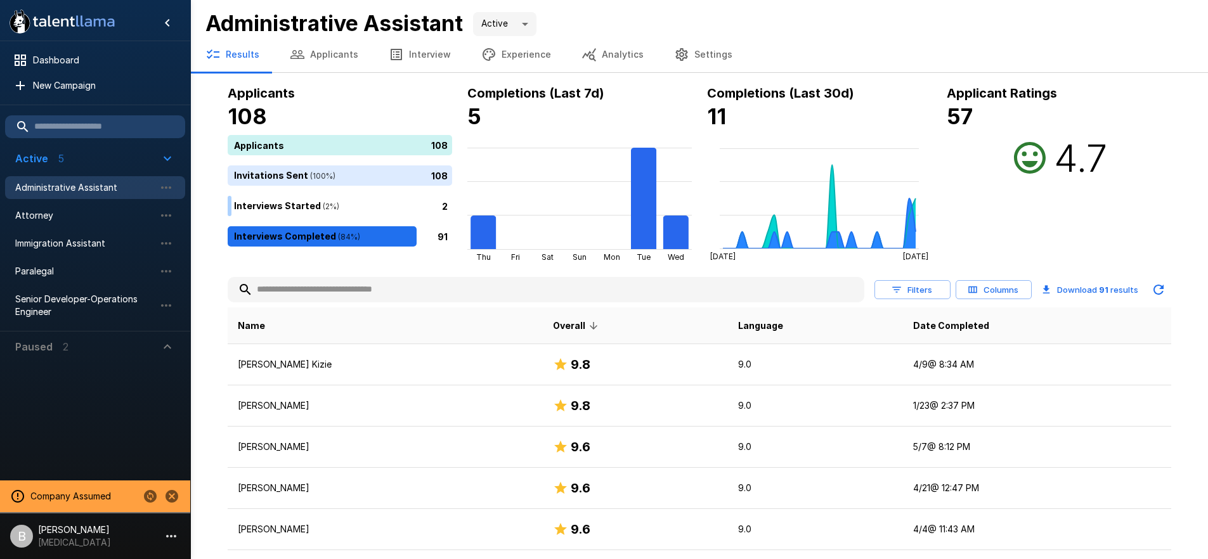
click at [924, 290] on button "Filters" at bounding box center [913, 290] width 76 height 20
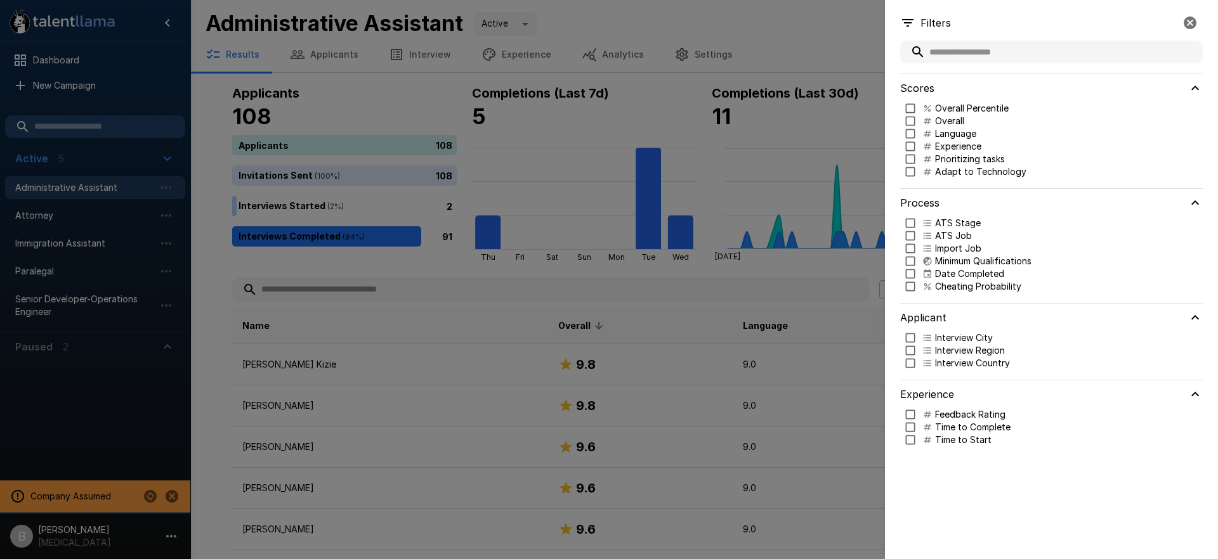
type input "***"
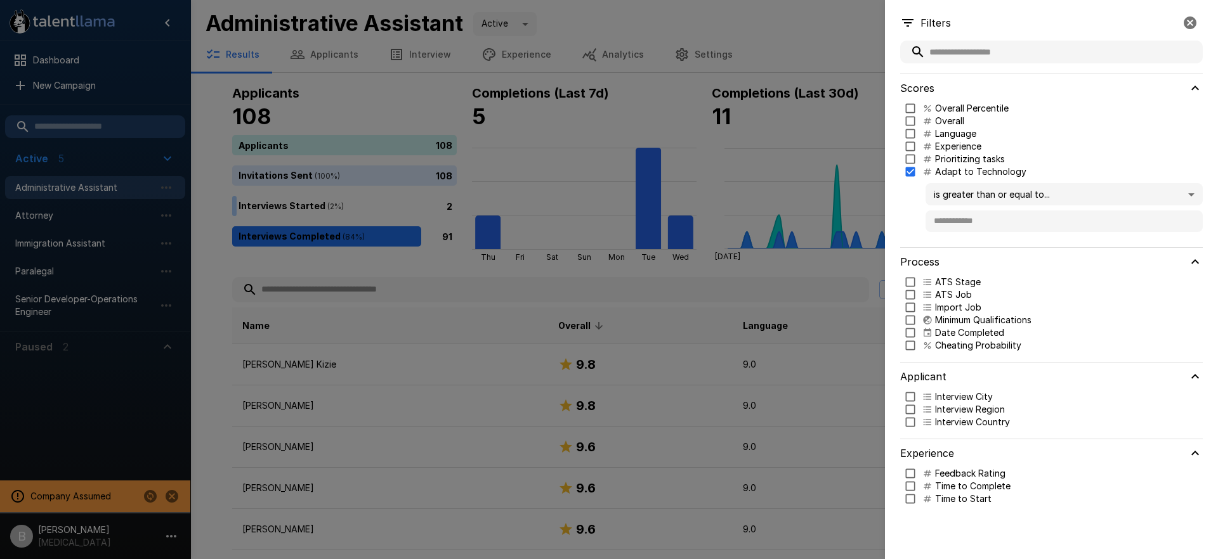
click at [1008, 192] on body ".st0{fill:#FFFFFF;} .st1{fill:#76a4ed;} Dashboard New Campaign Active 5 Adminis…" at bounding box center [613, 279] width 1227 height 559
click at [990, 248] on span "is greater than or equal to..." at bounding box center [1064, 243] width 257 height 13
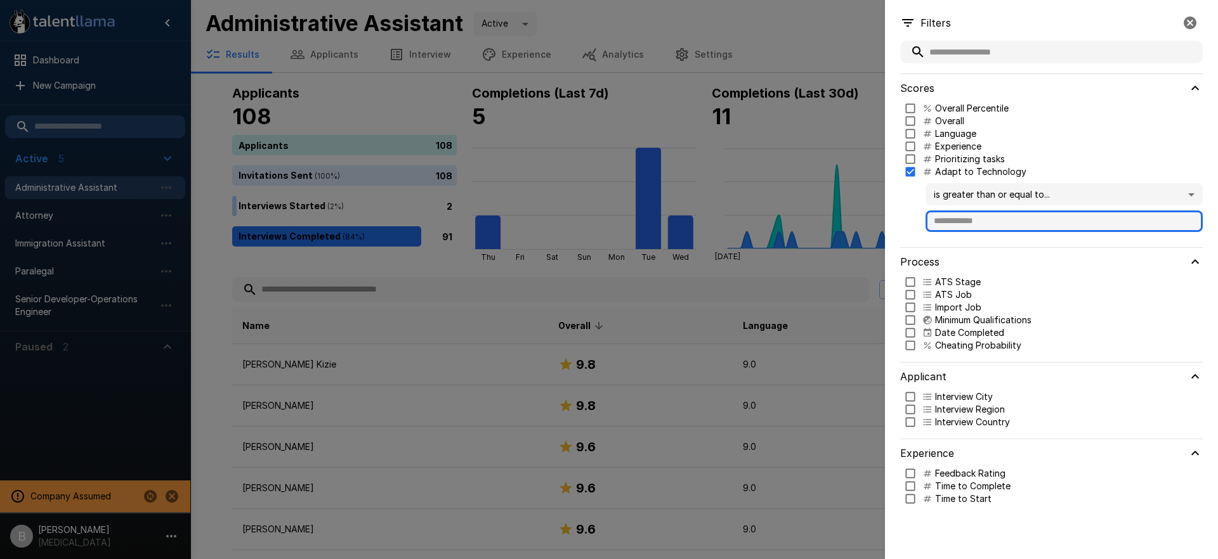
click at [989, 225] on input "text" at bounding box center [1064, 222] width 277 height 22
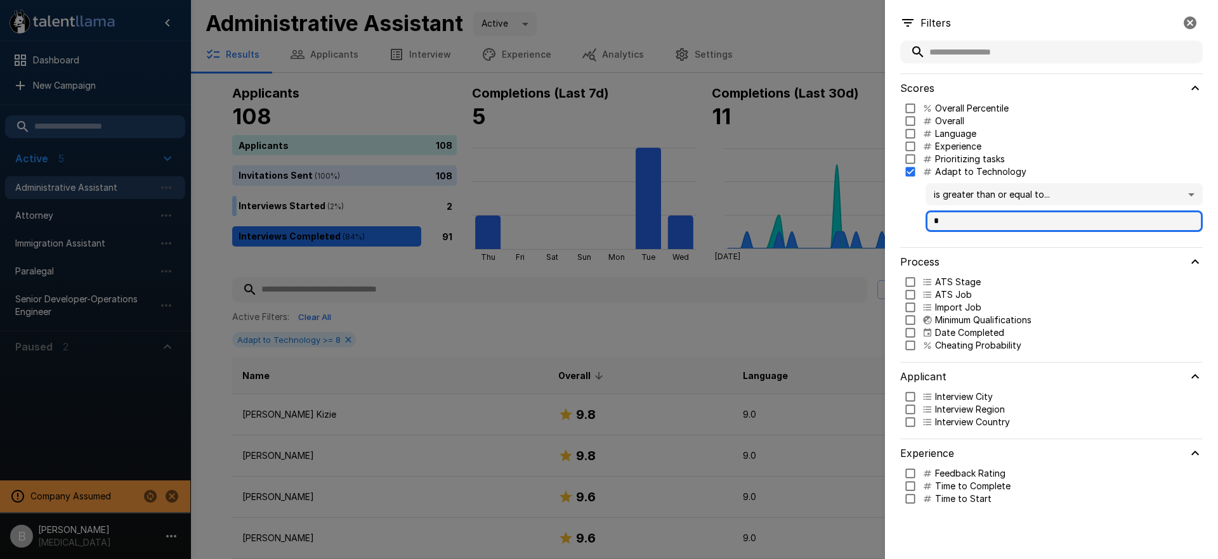
type input "*"
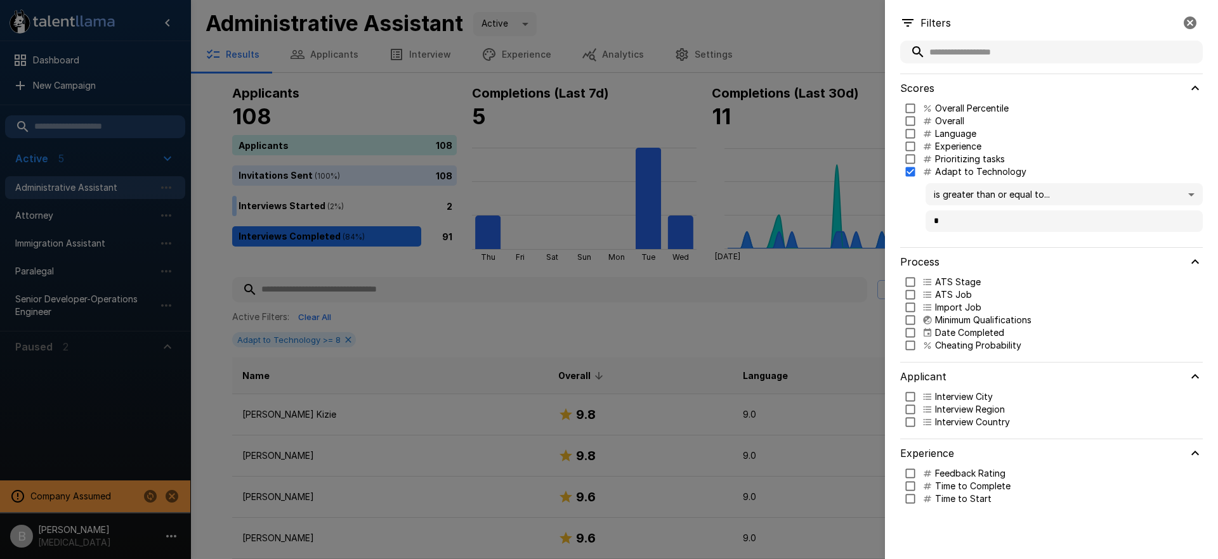
click at [409, 326] on div at bounding box center [609, 279] width 1218 height 559
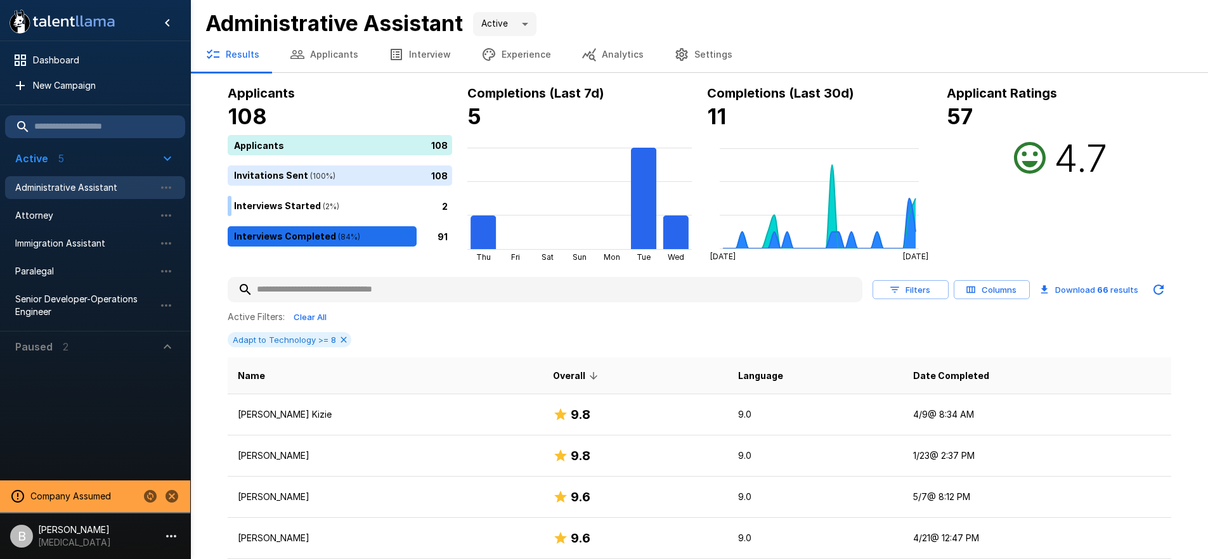
click at [464, 332] on div "Adapt to Technology >= 8" at bounding box center [700, 339] width 944 height 15
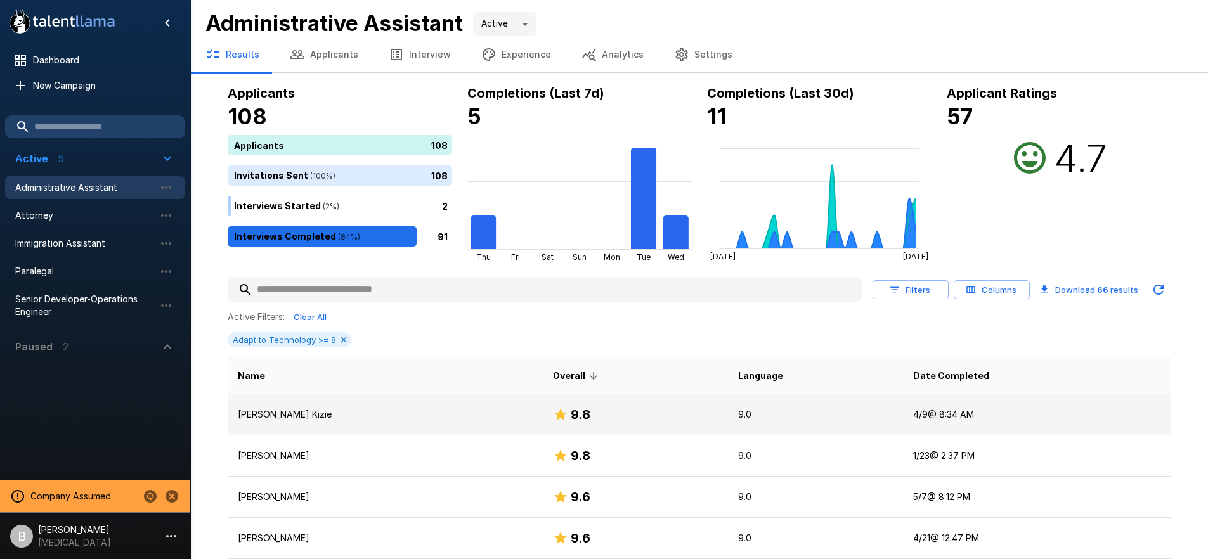
click at [336, 413] on p "[PERSON_NAME] Kizie" at bounding box center [386, 415] width 296 height 13
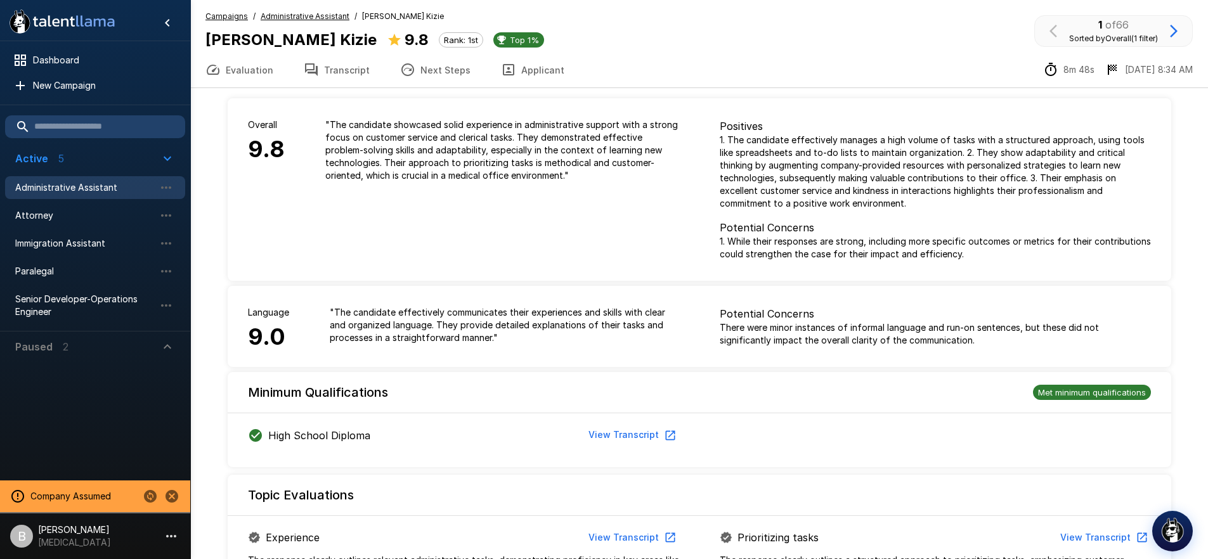
click at [1181, 29] on icon "button" at bounding box center [1174, 30] width 15 height 15
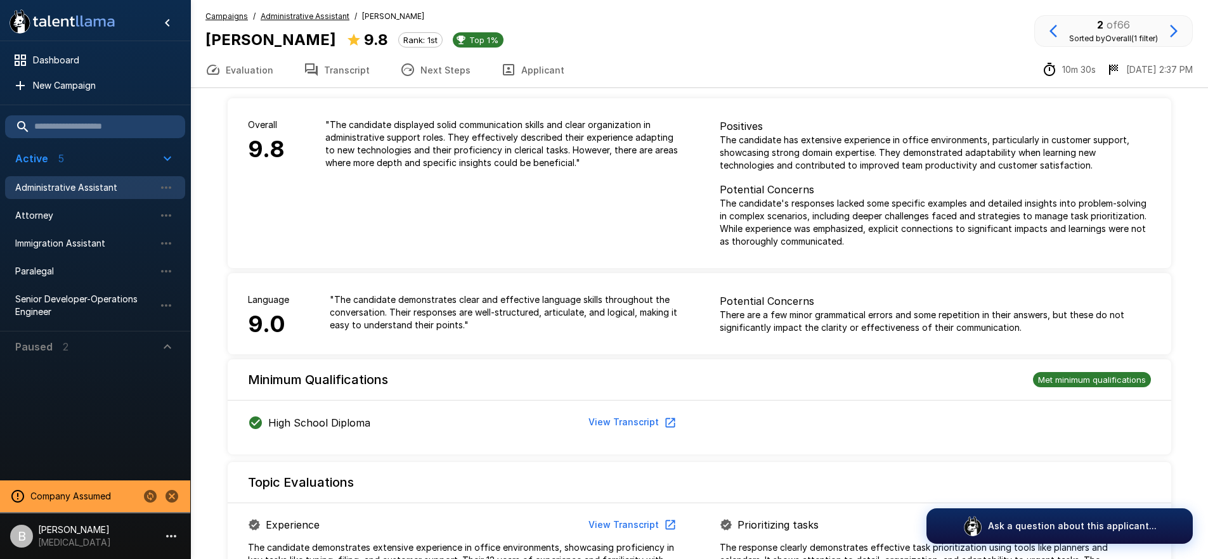
click at [1181, 29] on icon "button" at bounding box center [1174, 30] width 15 height 15
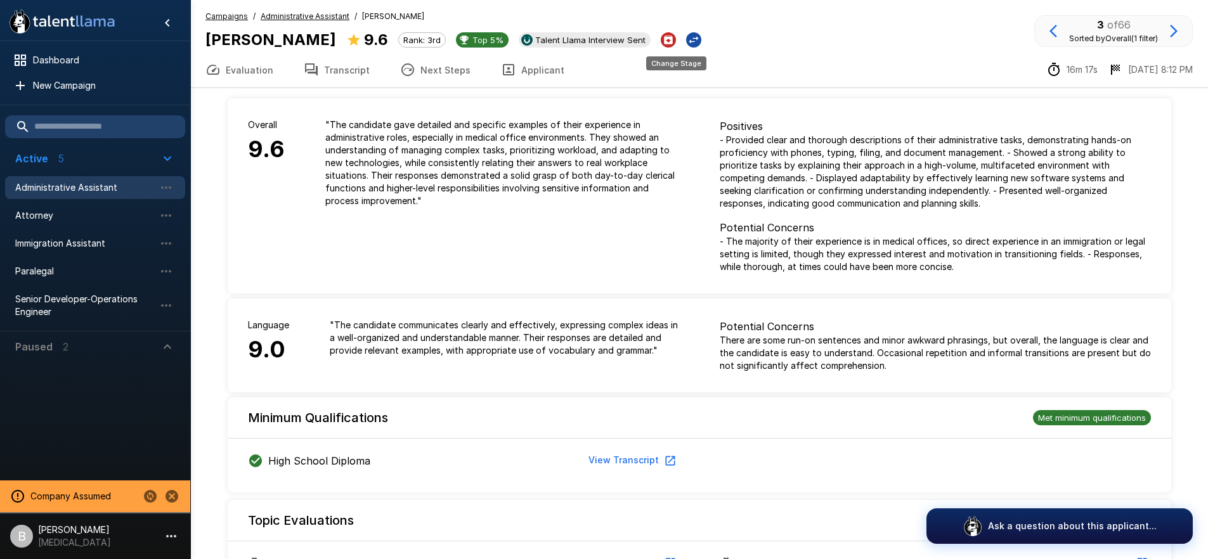
click at [690, 40] on icon "Change Stage" at bounding box center [695, 40] width 10 height 8
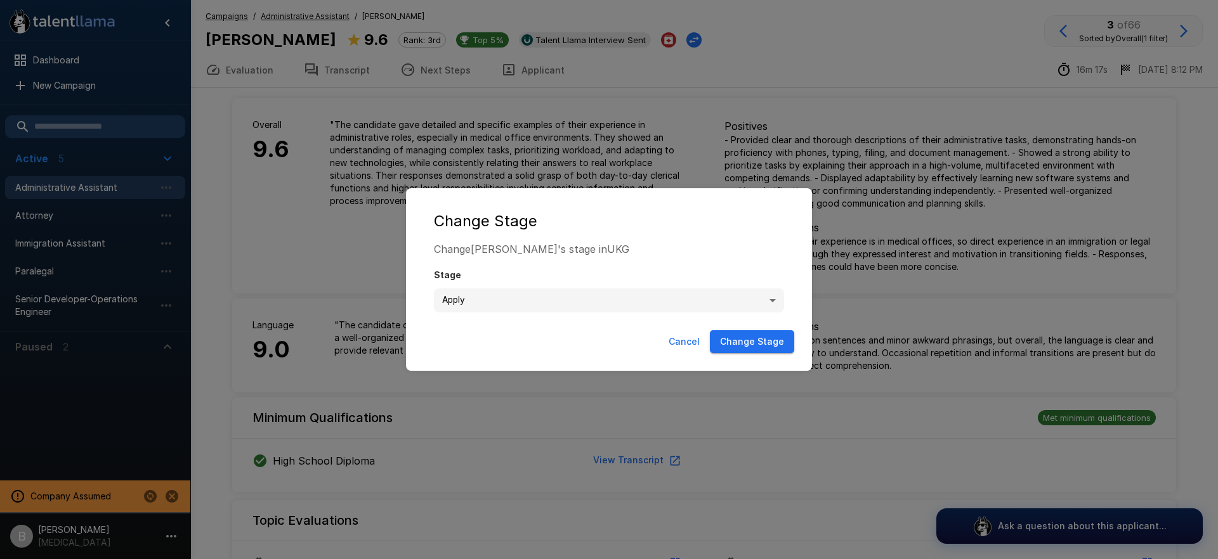
click at [503, 294] on body ".st0{fill:#FFFFFF;} .st1{fill:#76a4ed;} Dashboard New Campaign Active 5 Adminis…" at bounding box center [613, 279] width 1227 height 559
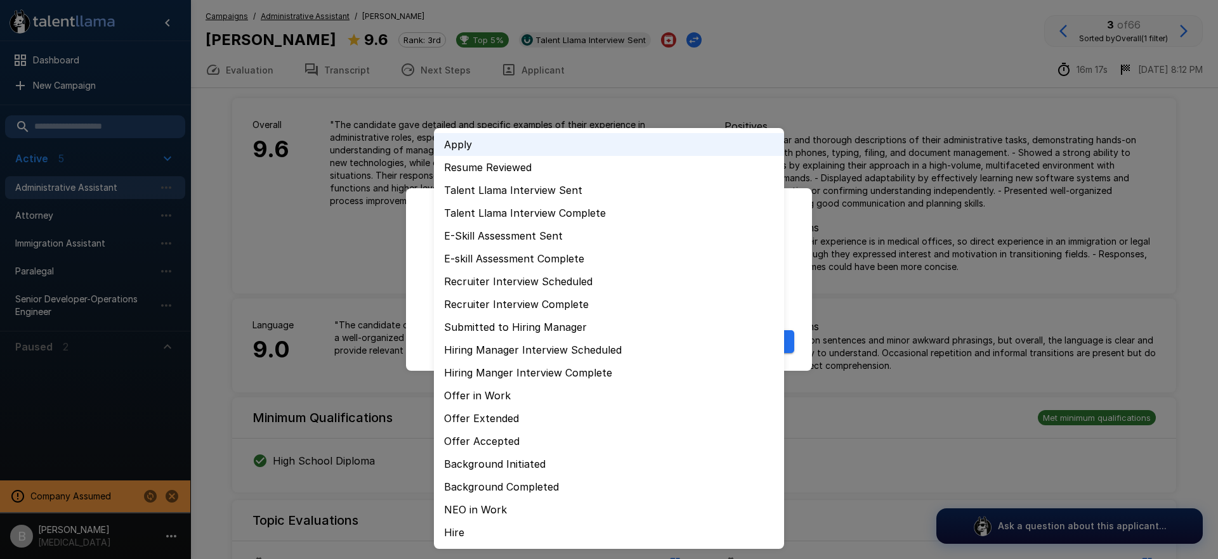
click at [847, 165] on div at bounding box center [609, 279] width 1218 height 559
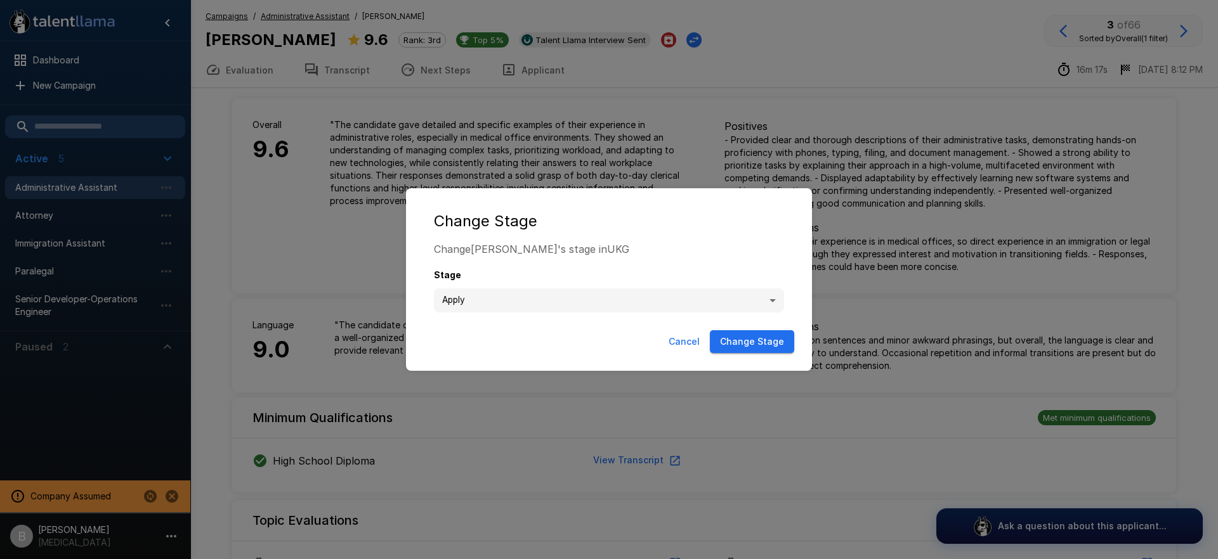
click at [684, 339] on button "Cancel" at bounding box center [684, 341] width 41 height 23
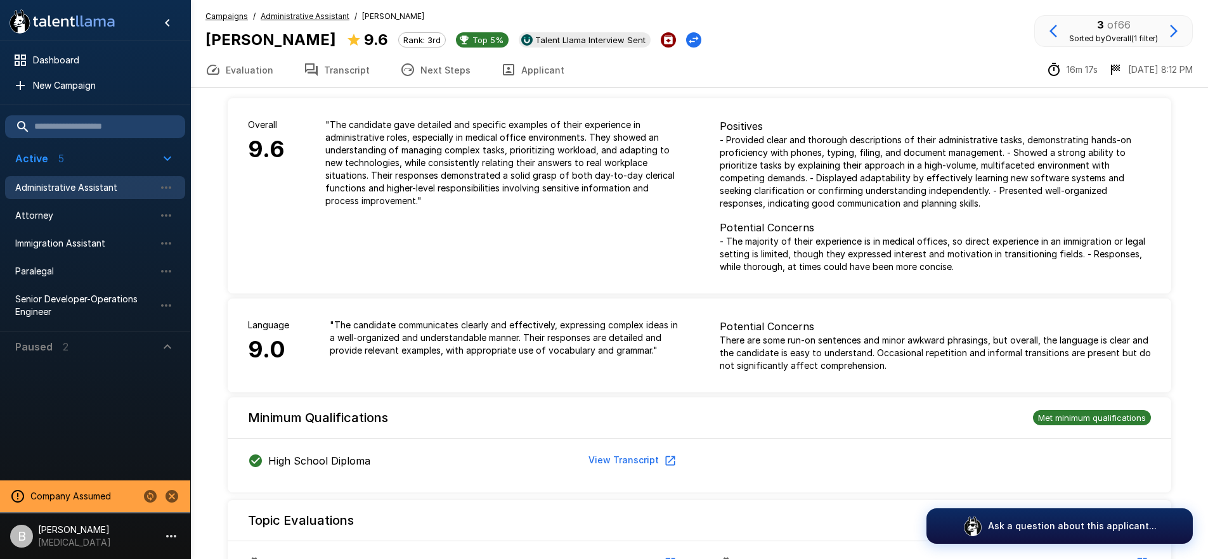
click at [664, 39] on icon "Archive Applicant" at bounding box center [668, 40] width 9 height 9
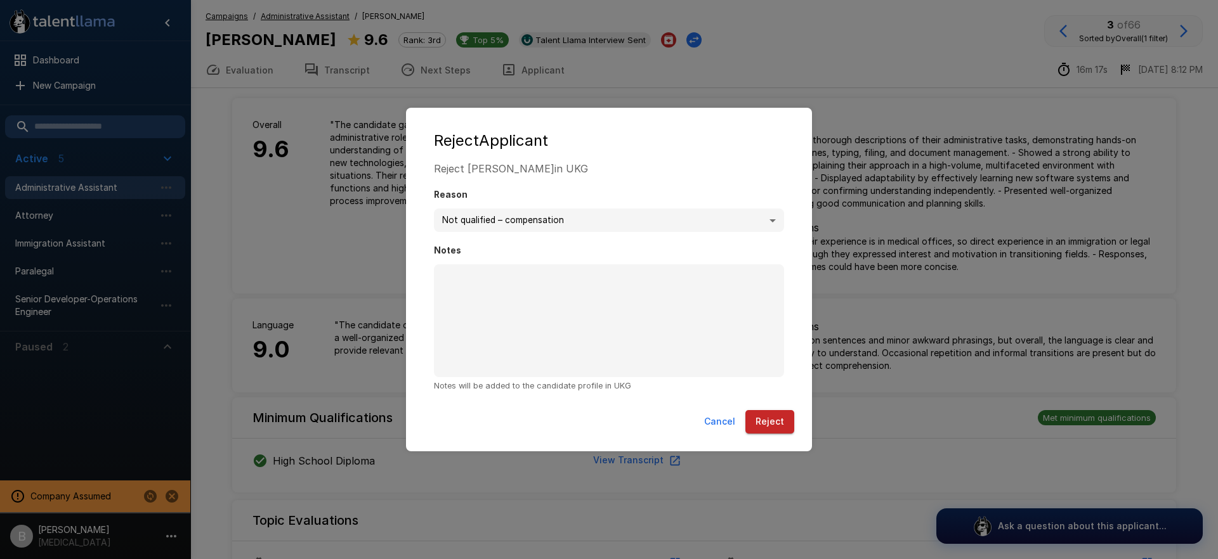
click at [518, 226] on body ".st0{fill:#FFFFFF;} .st1{fill:#76a4ed;} Dashboard New Campaign Active 5 Adminis…" at bounding box center [613, 279] width 1227 height 559
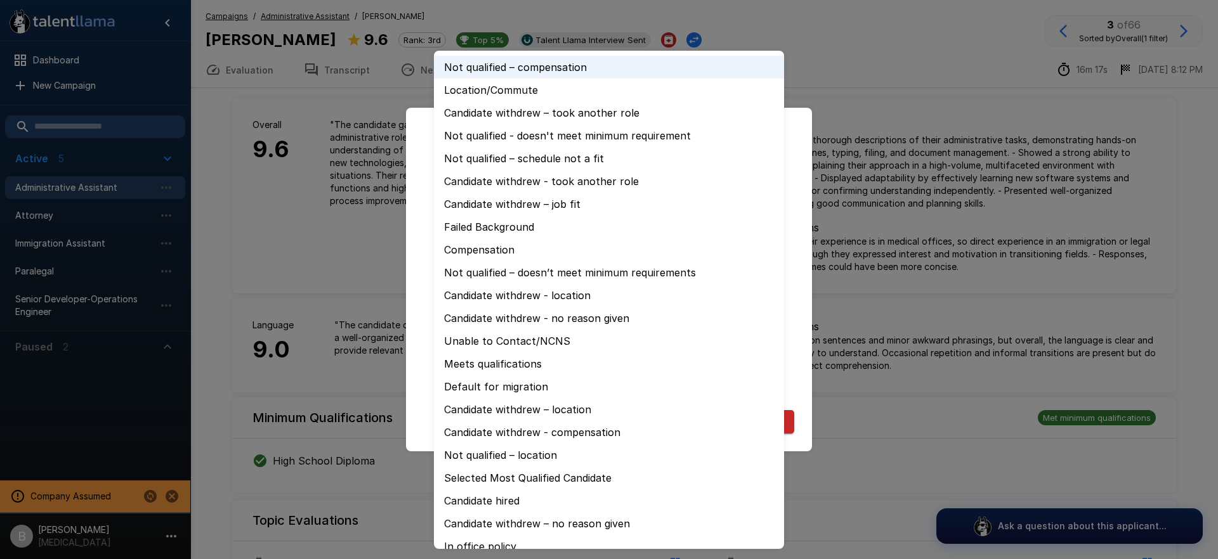
click at [804, 123] on div at bounding box center [609, 279] width 1218 height 559
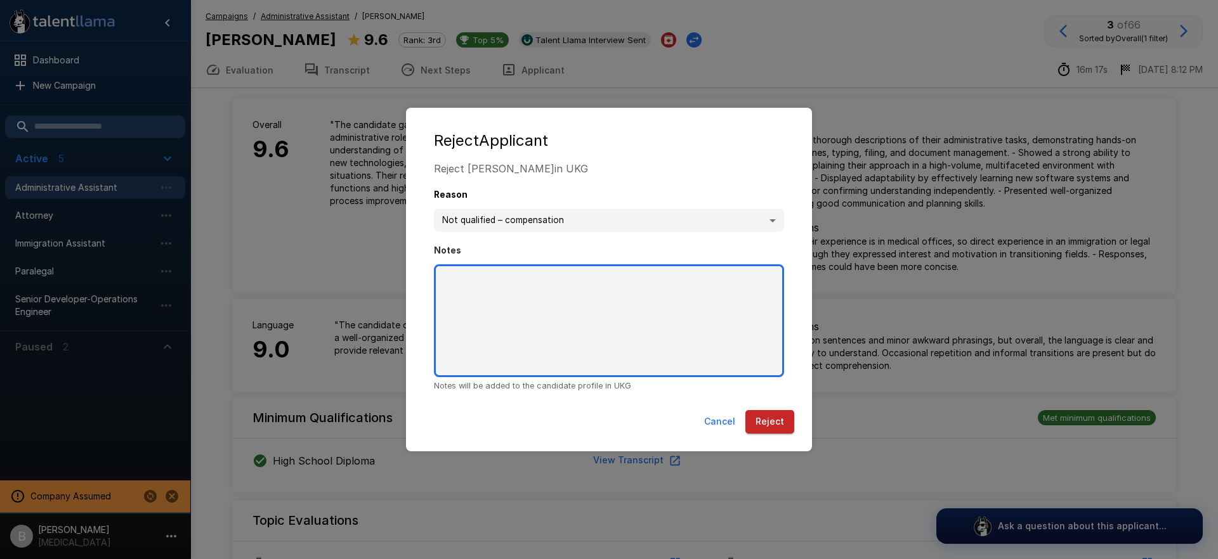
click at [646, 322] on textarea "Notes" at bounding box center [609, 321] width 350 height 113
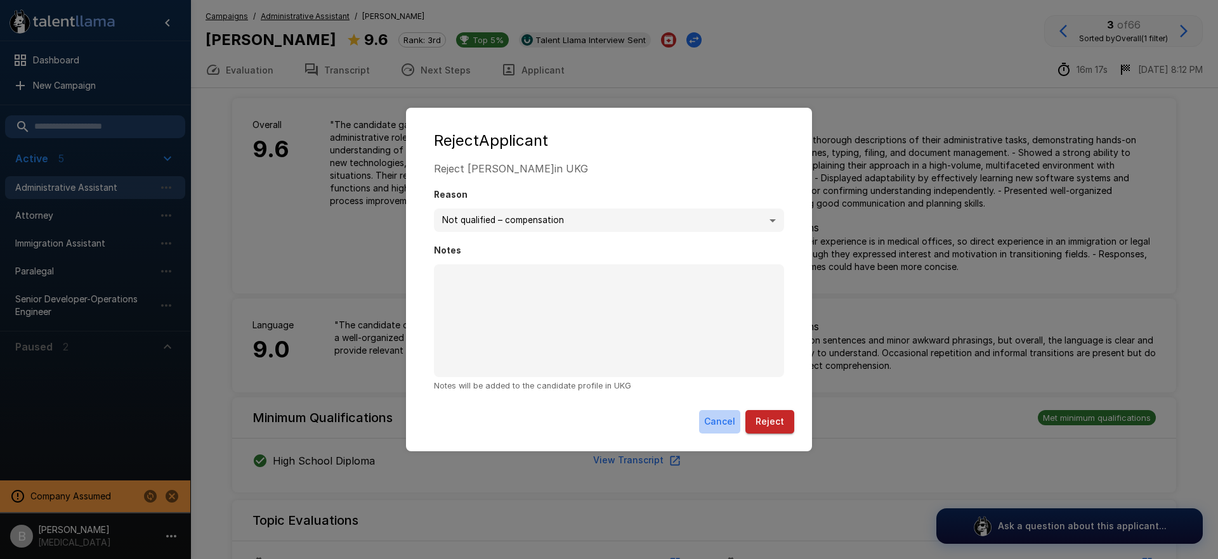
click at [725, 421] on button "Cancel" at bounding box center [719, 421] width 41 height 23
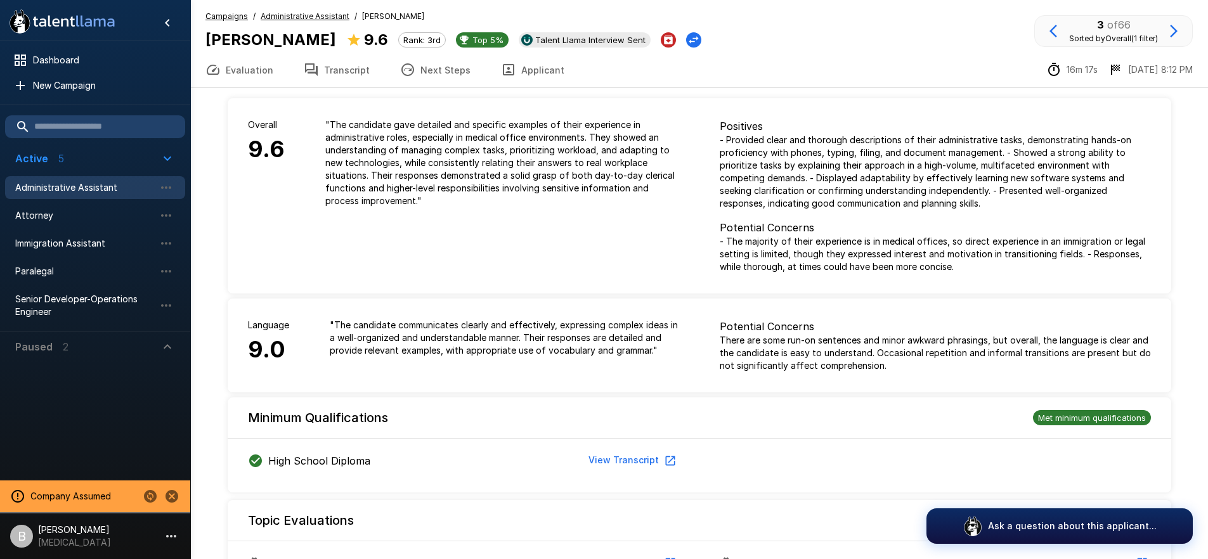
click at [782, 84] on div "Evaluation Transcript Next Steps Applicant 16m 17s 5/7 8:12 PM" at bounding box center [699, 70] width 1018 height 36
click at [324, 485] on div "High School Diploma View Transcript" at bounding box center [700, 463] width 944 height 59
